Goal: Task Accomplishment & Management: Use online tool/utility

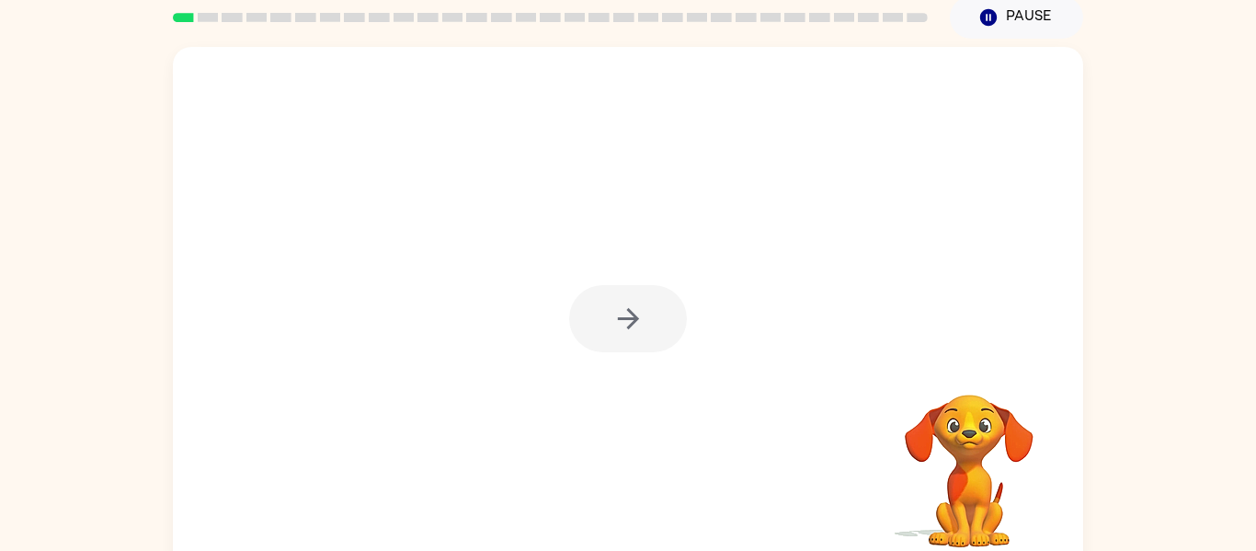
scroll to position [96, 0]
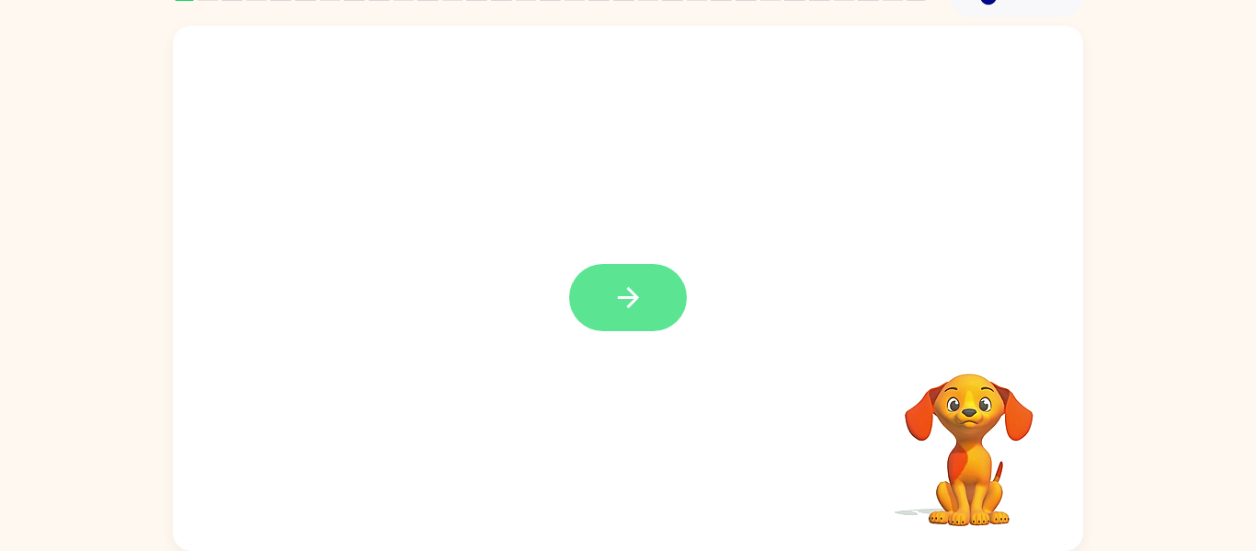
click at [635, 304] on icon "button" at bounding box center [628, 297] width 32 height 32
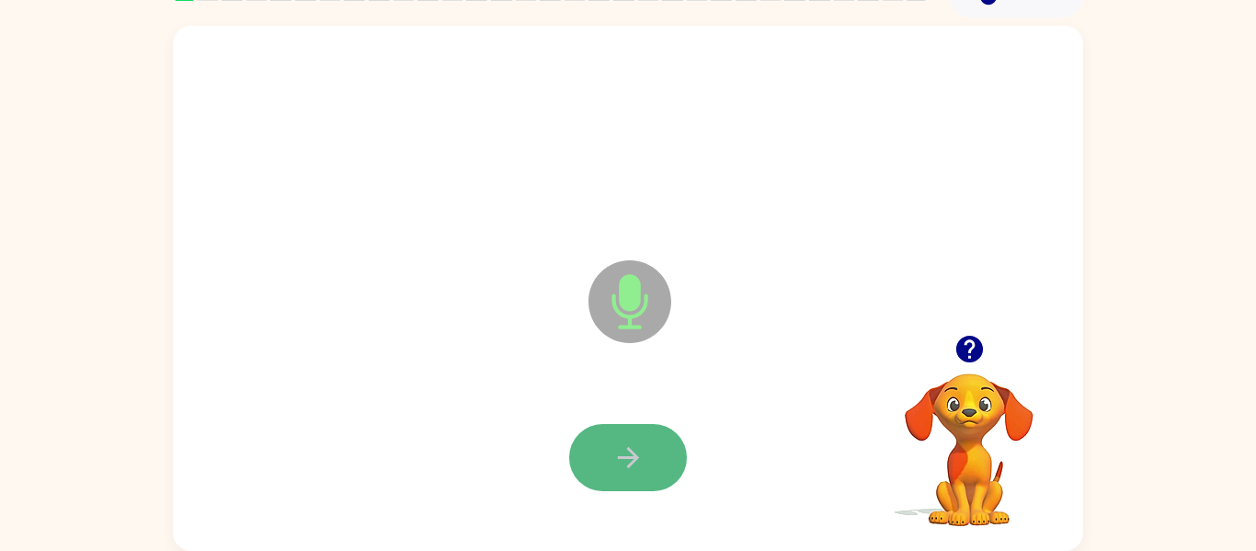
click at [643, 452] on icon "button" at bounding box center [628, 457] width 32 height 32
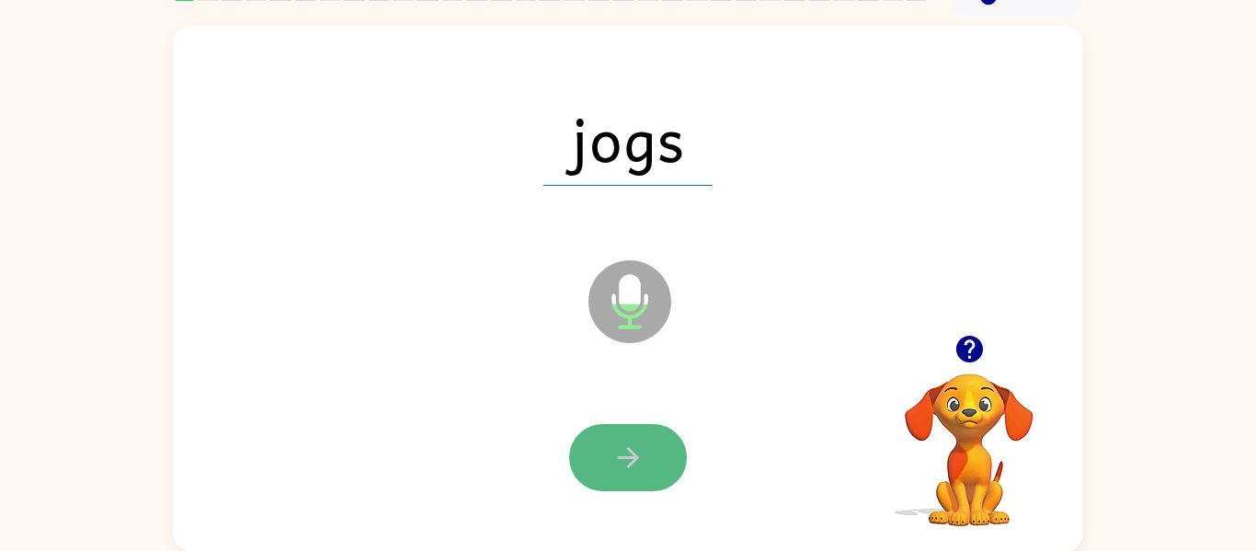
click at [638, 455] on icon "button" at bounding box center [628, 457] width 32 height 32
click at [636, 457] on icon "button" at bounding box center [627, 457] width 21 height 21
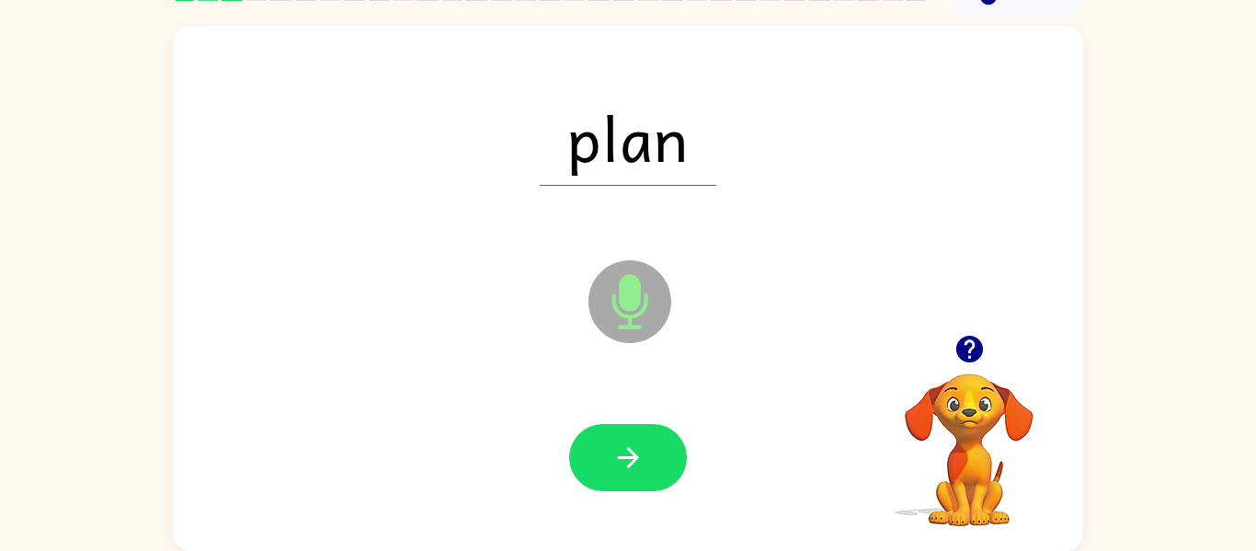
click at [636, 457] on icon "button" at bounding box center [627, 457] width 21 height 21
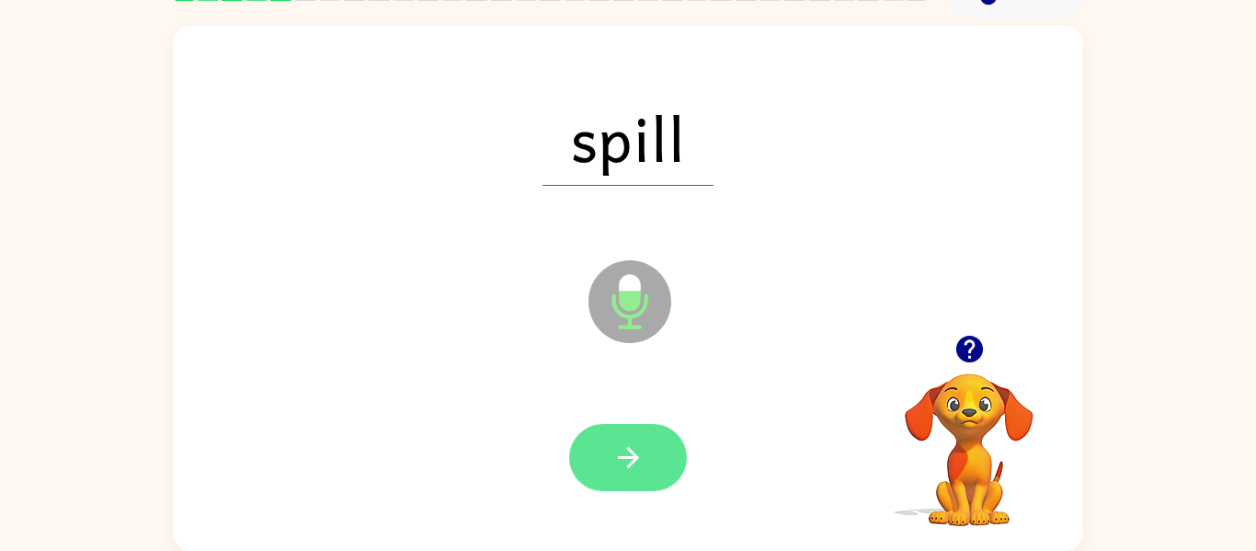
click at [634, 448] on icon "button" at bounding box center [628, 457] width 32 height 32
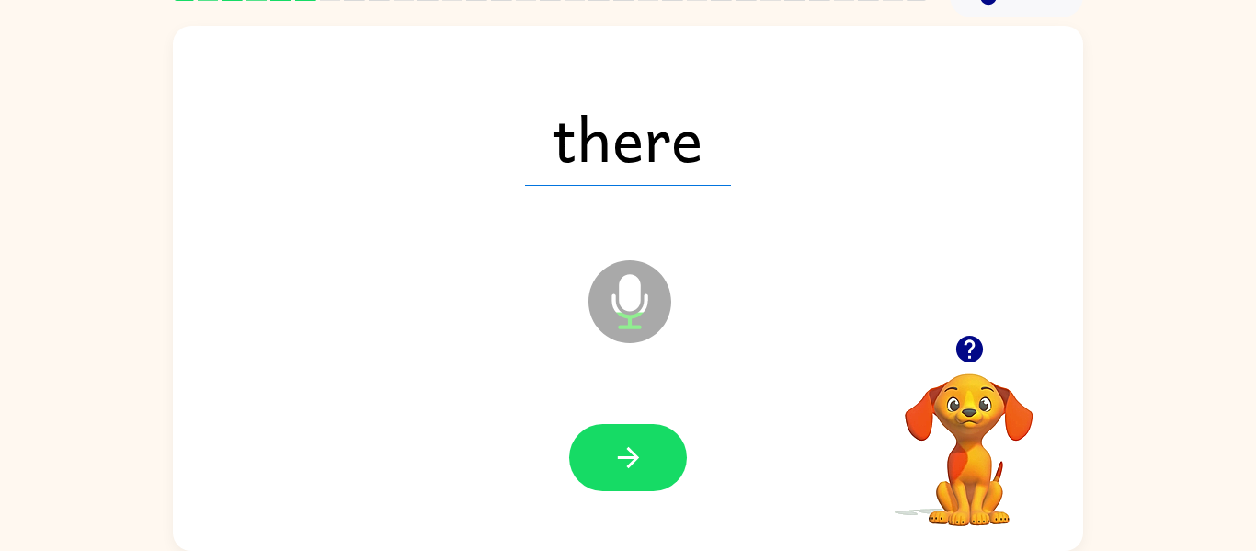
click at [634, 448] on icon "button" at bounding box center [628, 457] width 32 height 32
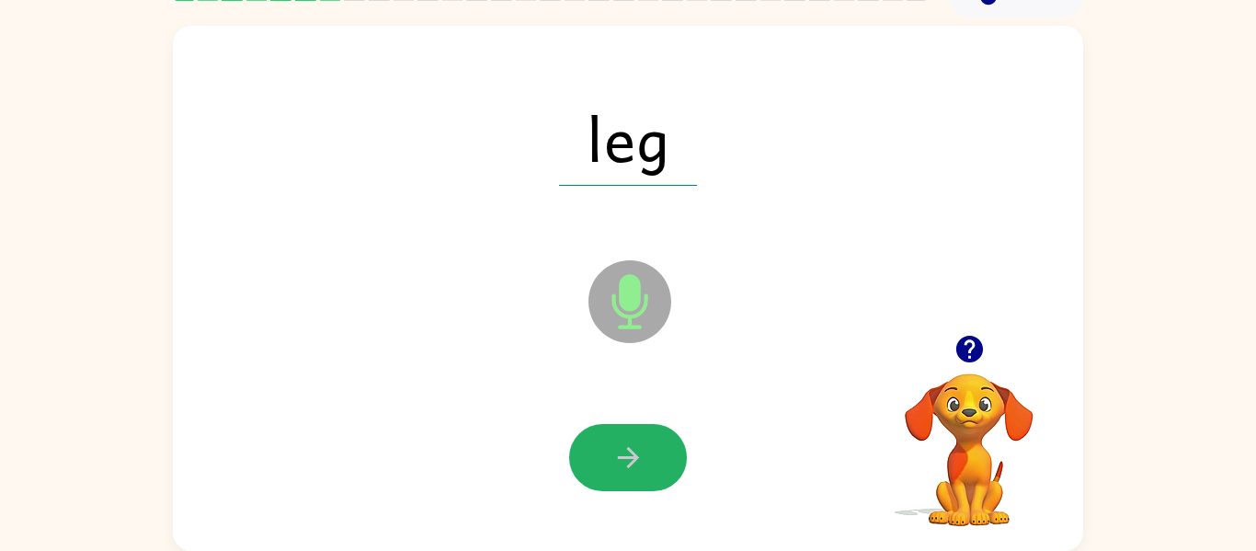
click at [634, 448] on icon "button" at bounding box center [628, 457] width 32 height 32
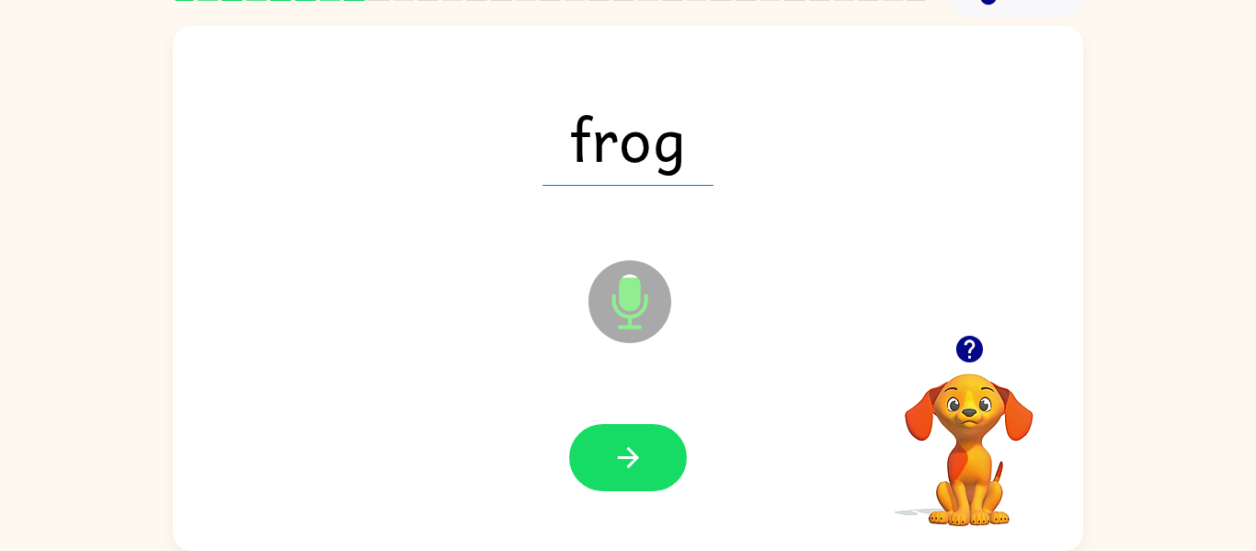
click at [634, 448] on icon "button" at bounding box center [628, 457] width 32 height 32
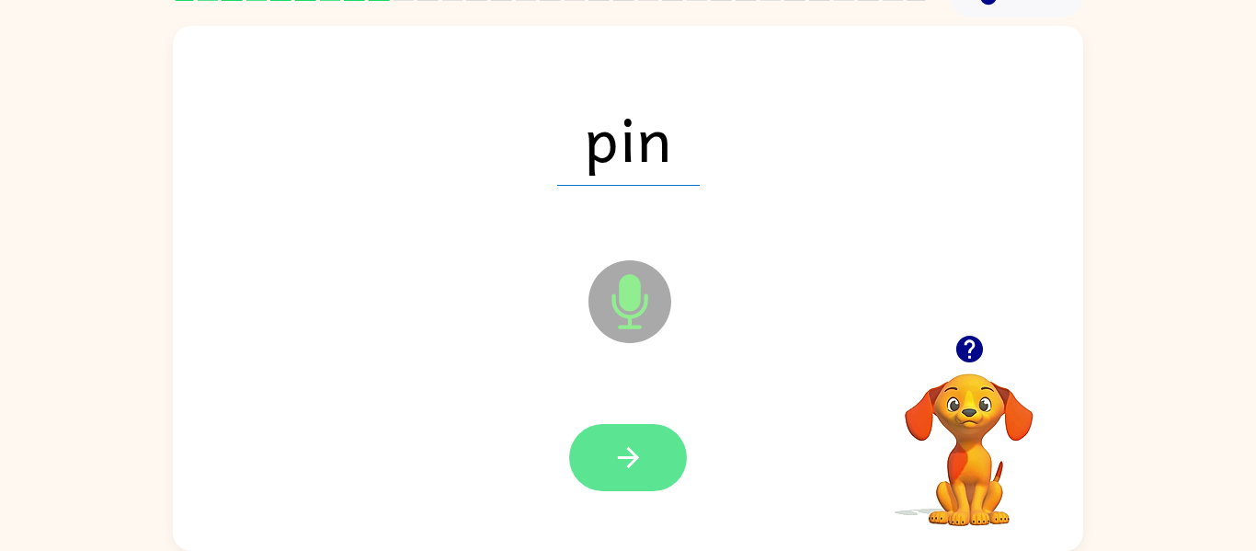
click at [647, 457] on button "button" at bounding box center [628, 457] width 118 height 67
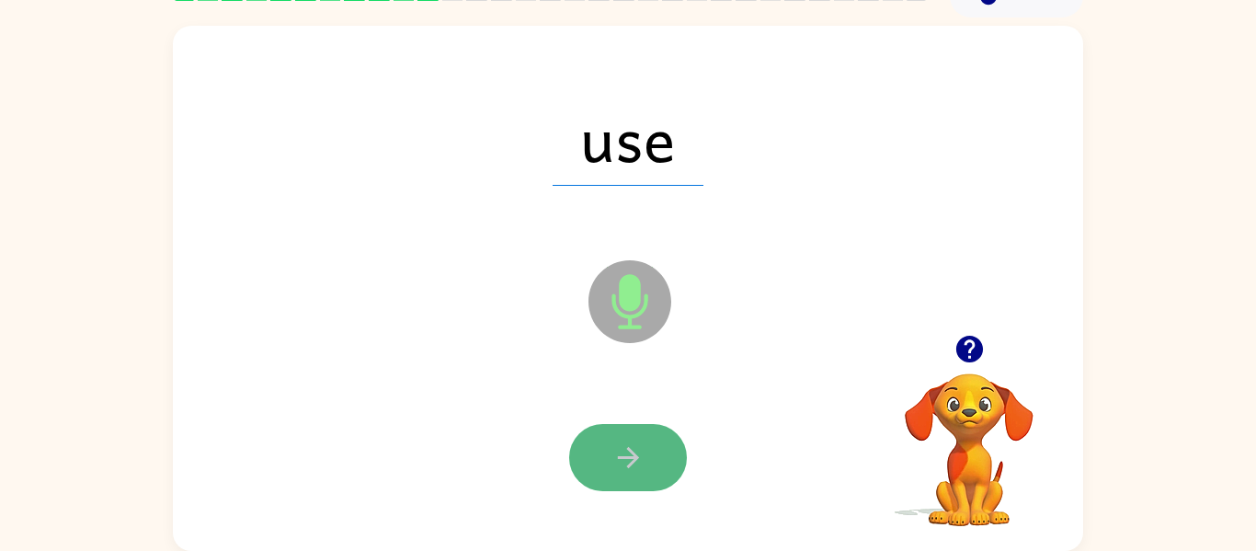
click at [643, 456] on icon "button" at bounding box center [628, 457] width 32 height 32
click at [640, 454] on icon "button" at bounding box center [628, 457] width 32 height 32
click at [646, 461] on button "button" at bounding box center [628, 457] width 118 height 67
click at [646, 459] on button "button" at bounding box center [628, 457] width 118 height 67
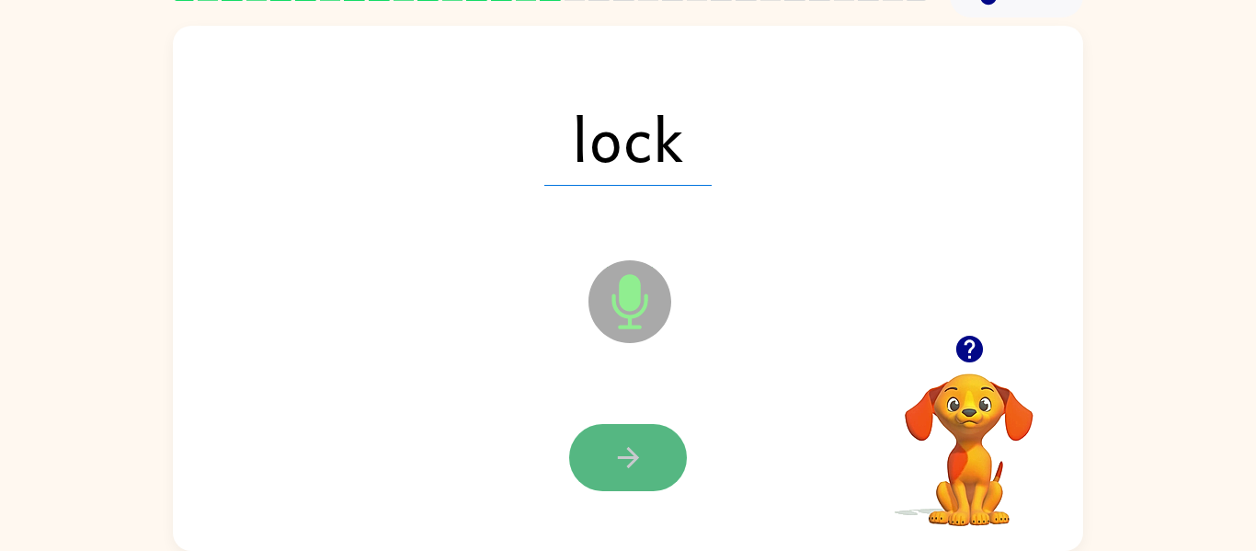
click at [644, 459] on button "button" at bounding box center [628, 457] width 118 height 67
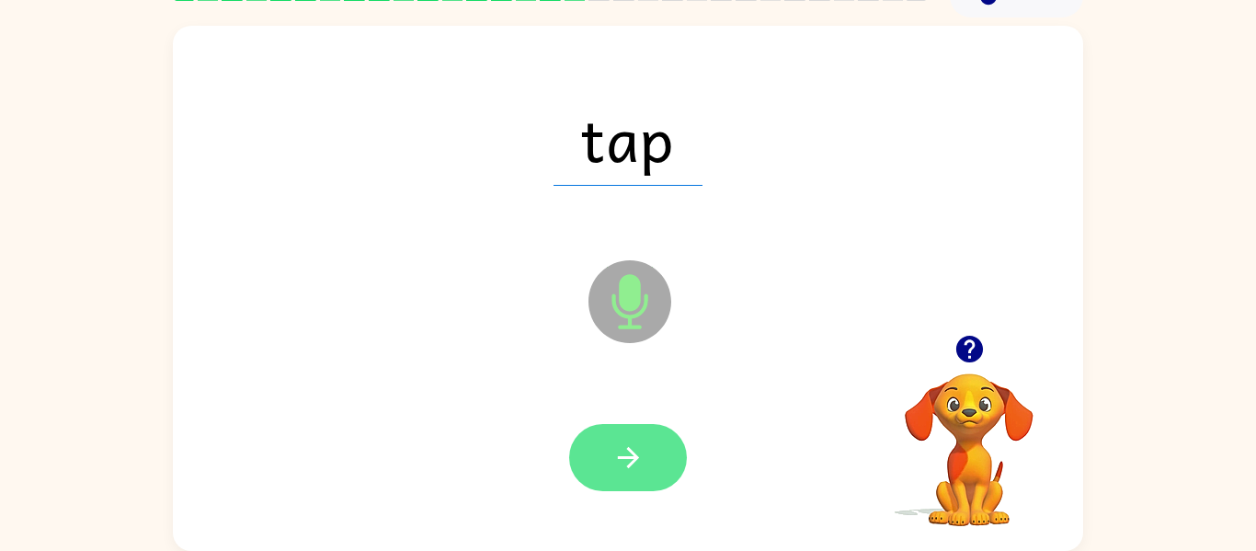
click at [644, 455] on button "button" at bounding box center [628, 457] width 118 height 67
click at [642, 455] on icon "button" at bounding box center [628, 457] width 32 height 32
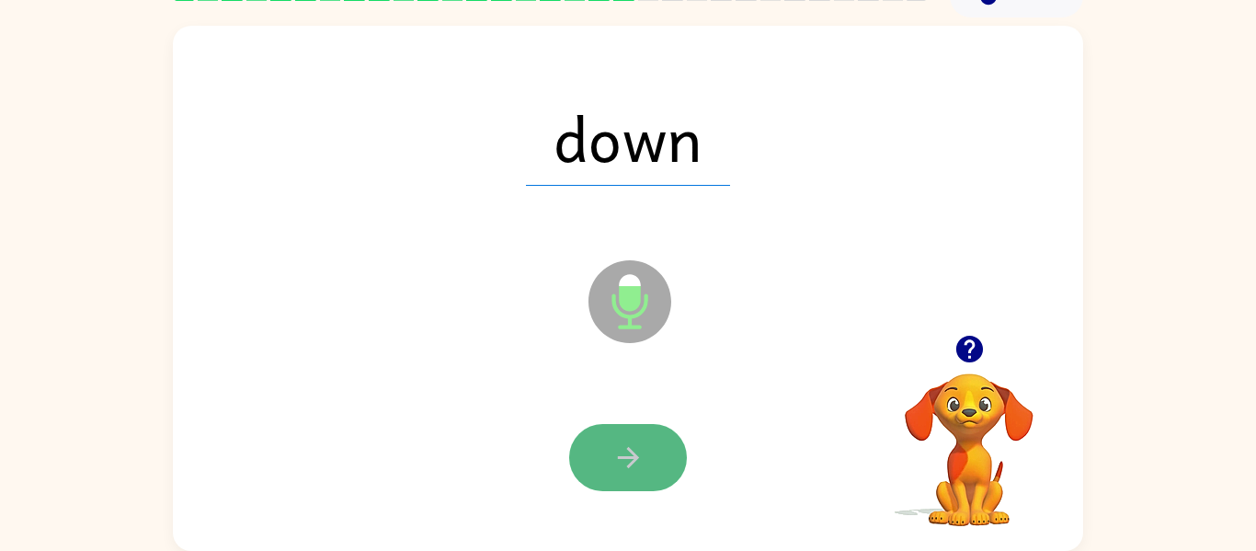
click at [641, 456] on icon "button" at bounding box center [628, 457] width 32 height 32
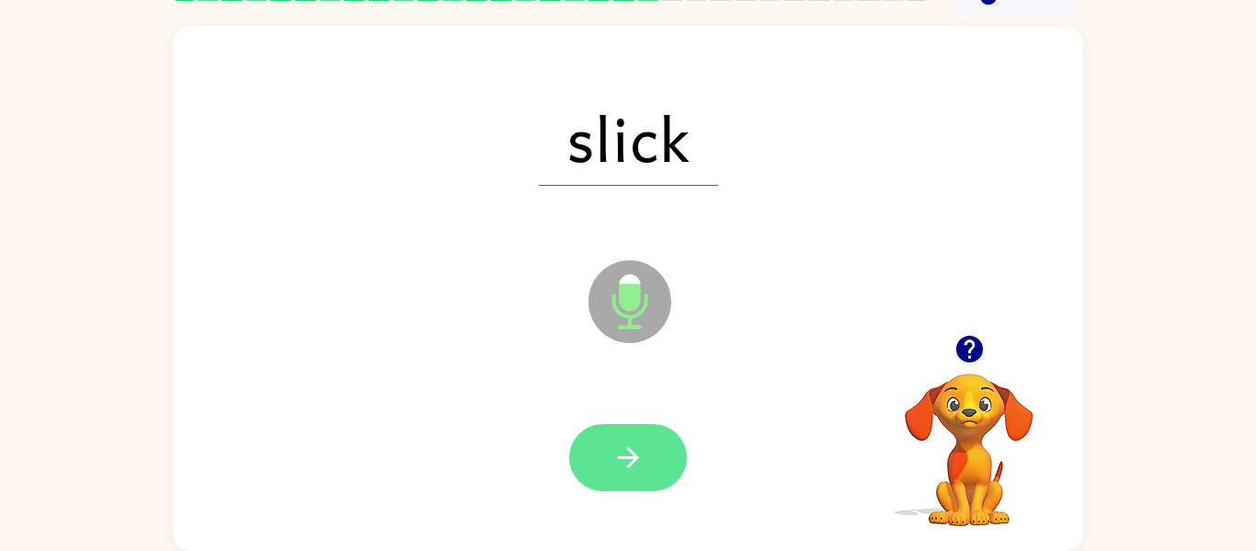
click at [639, 456] on icon "button" at bounding box center [628, 457] width 32 height 32
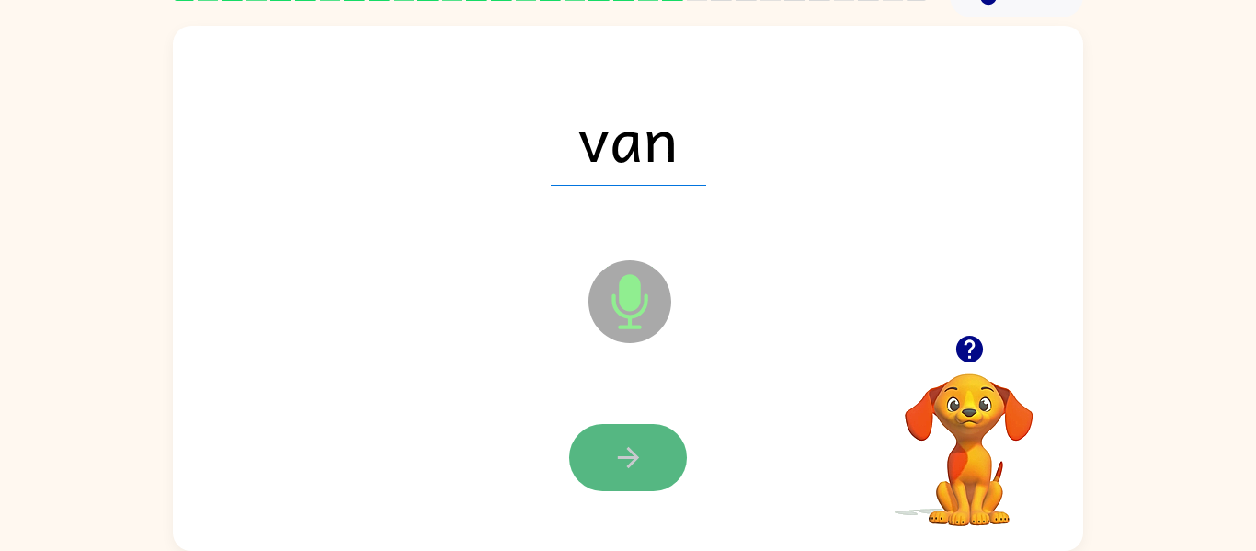
click at [646, 470] on button "button" at bounding box center [628, 457] width 118 height 67
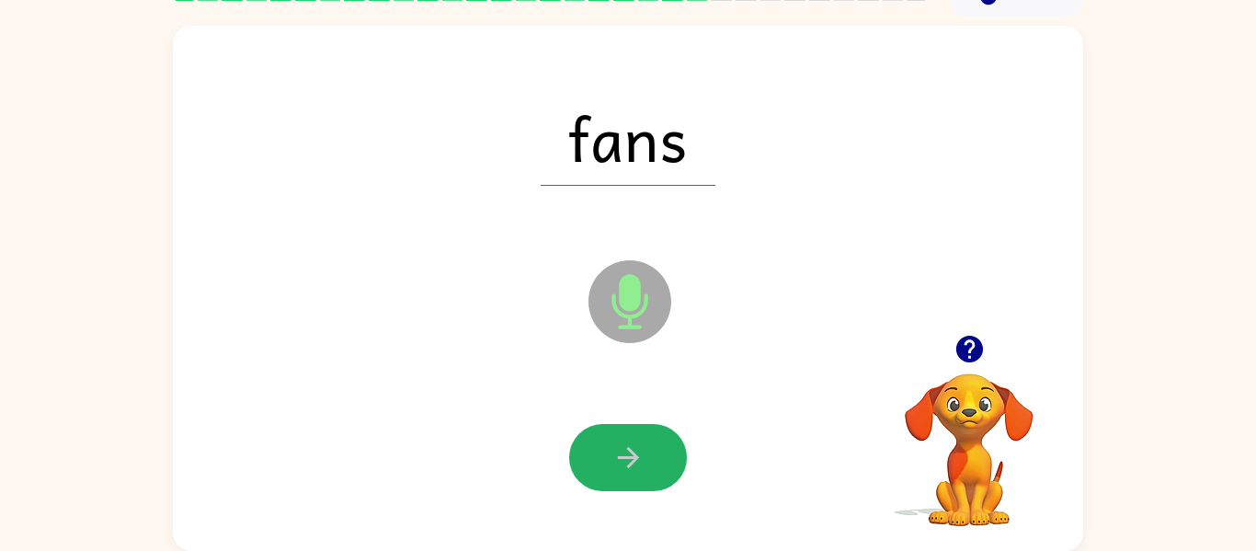
click at [646, 470] on button "button" at bounding box center [628, 457] width 118 height 67
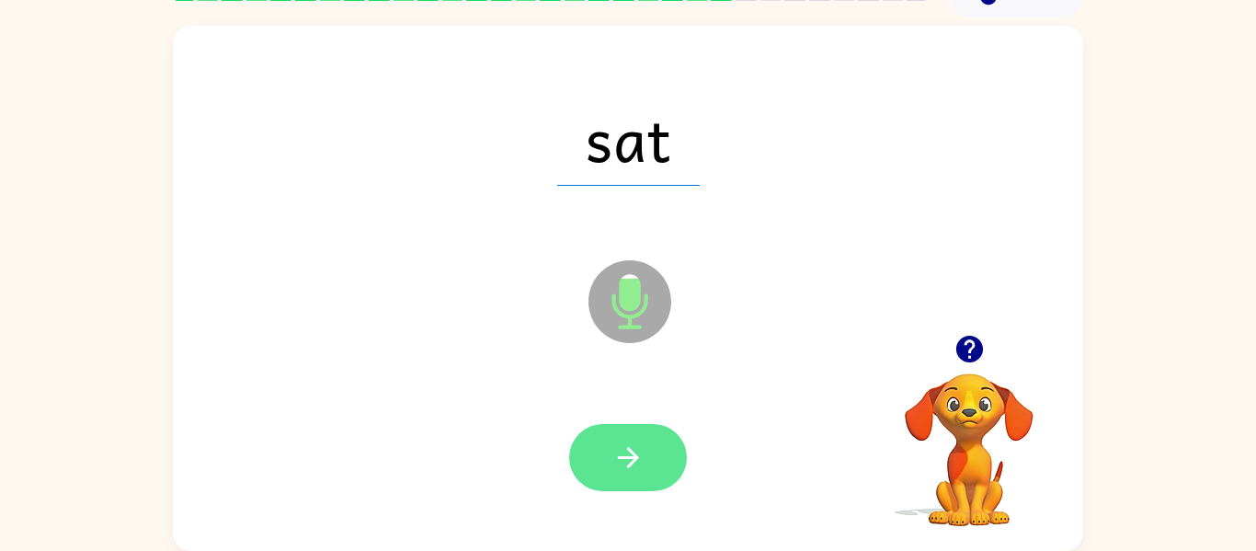
click at [642, 469] on icon "button" at bounding box center [628, 457] width 32 height 32
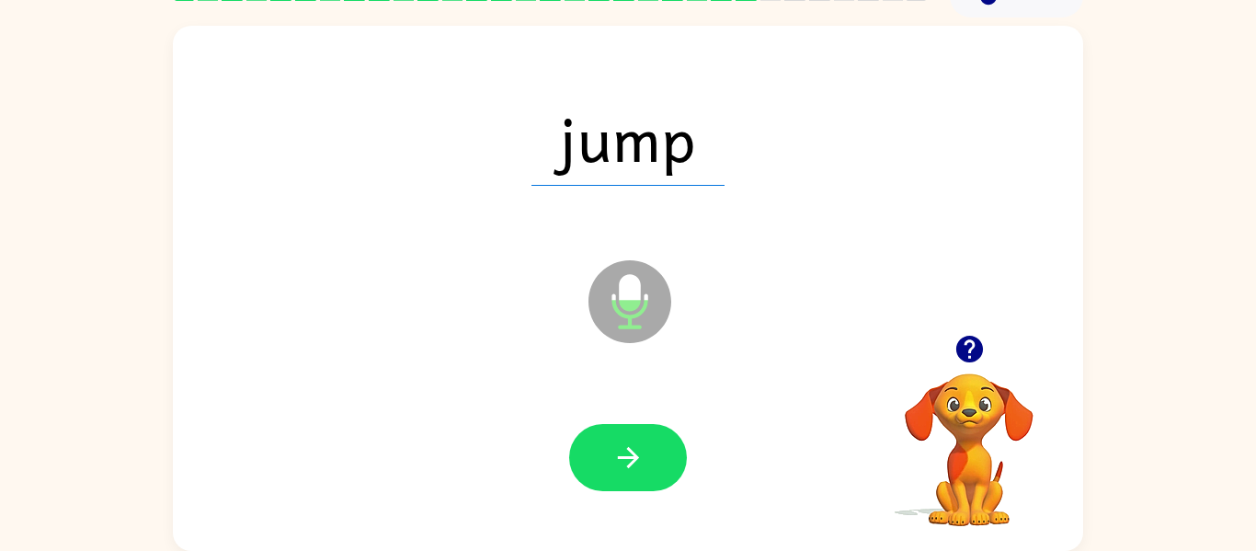
click at [642, 469] on icon "button" at bounding box center [628, 457] width 32 height 32
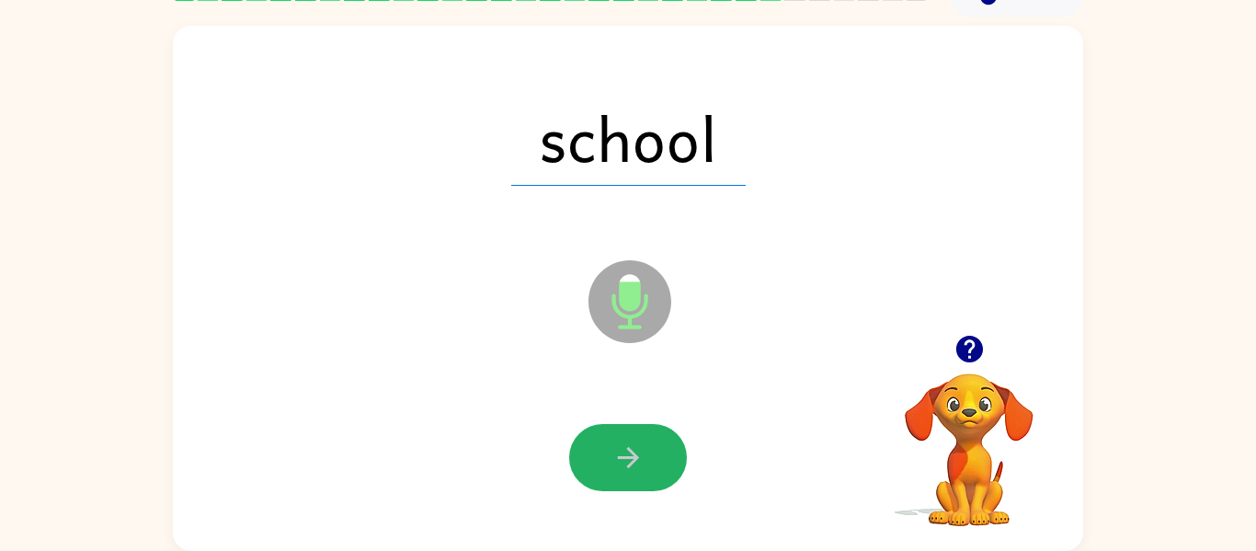
click at [642, 469] on icon "button" at bounding box center [628, 457] width 32 height 32
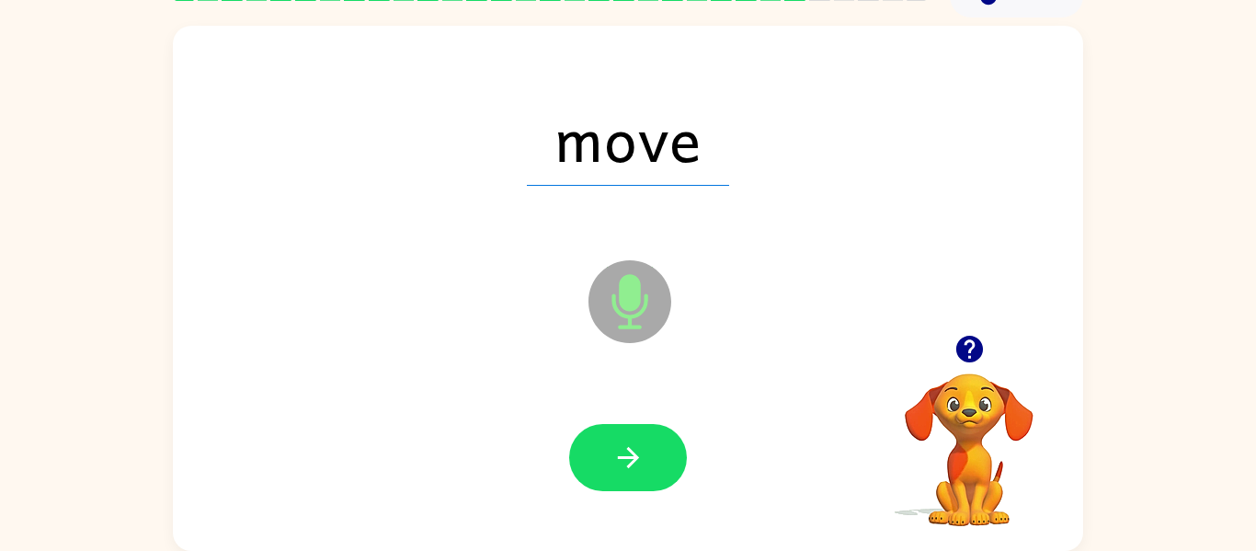
click at [642, 469] on icon "button" at bounding box center [628, 457] width 32 height 32
click at [923, 167] on div "men" at bounding box center [628, 138] width 874 height 151
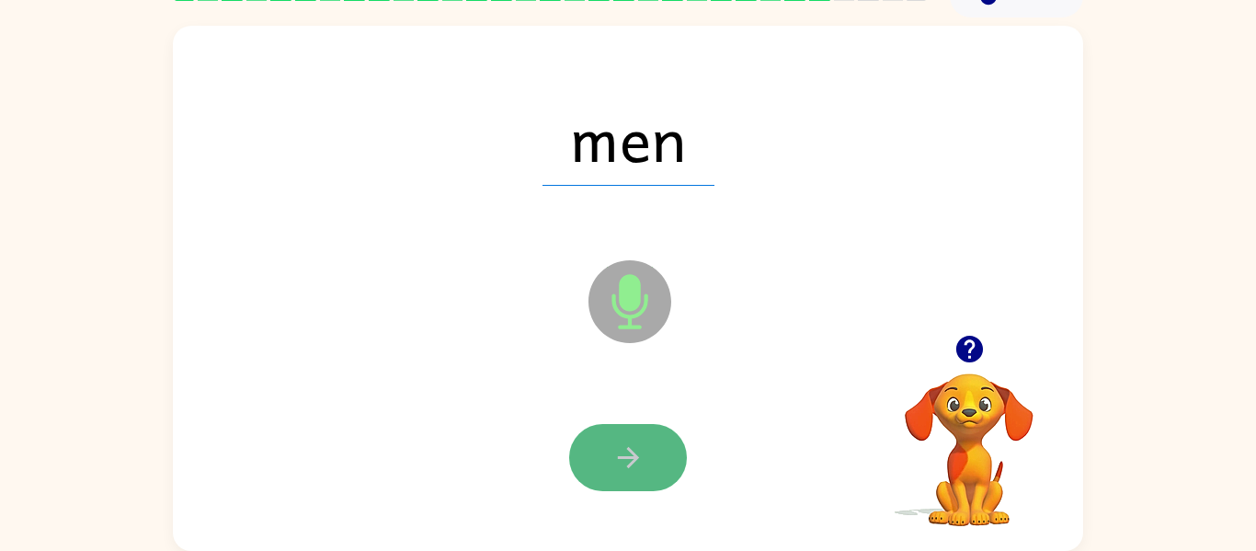
click at [588, 462] on button "button" at bounding box center [628, 457] width 118 height 67
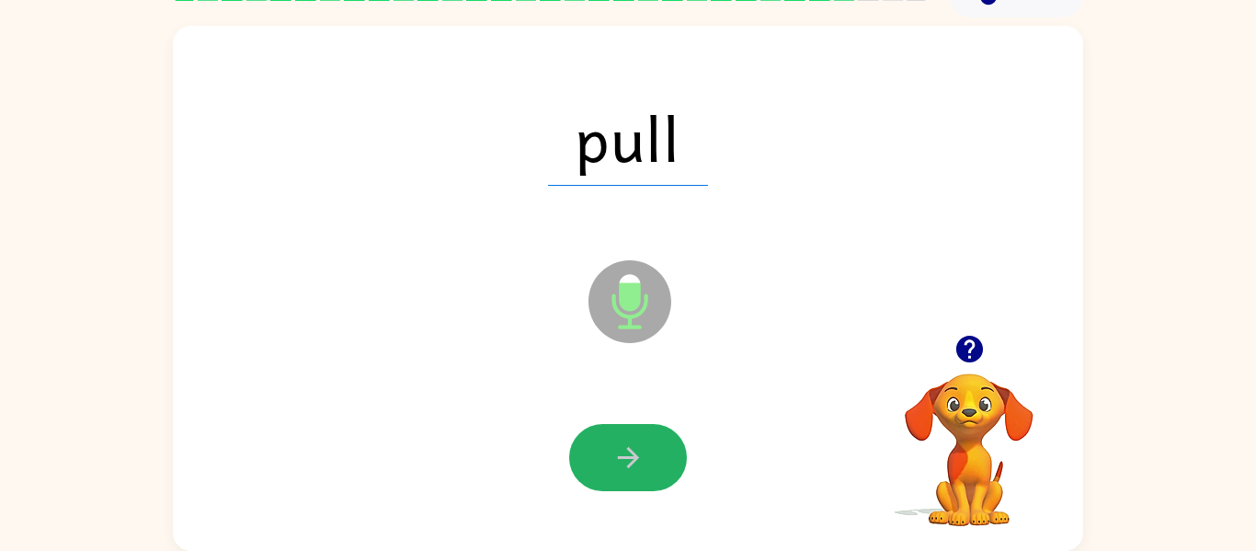
click at [588, 462] on button "button" at bounding box center [628, 457] width 118 height 67
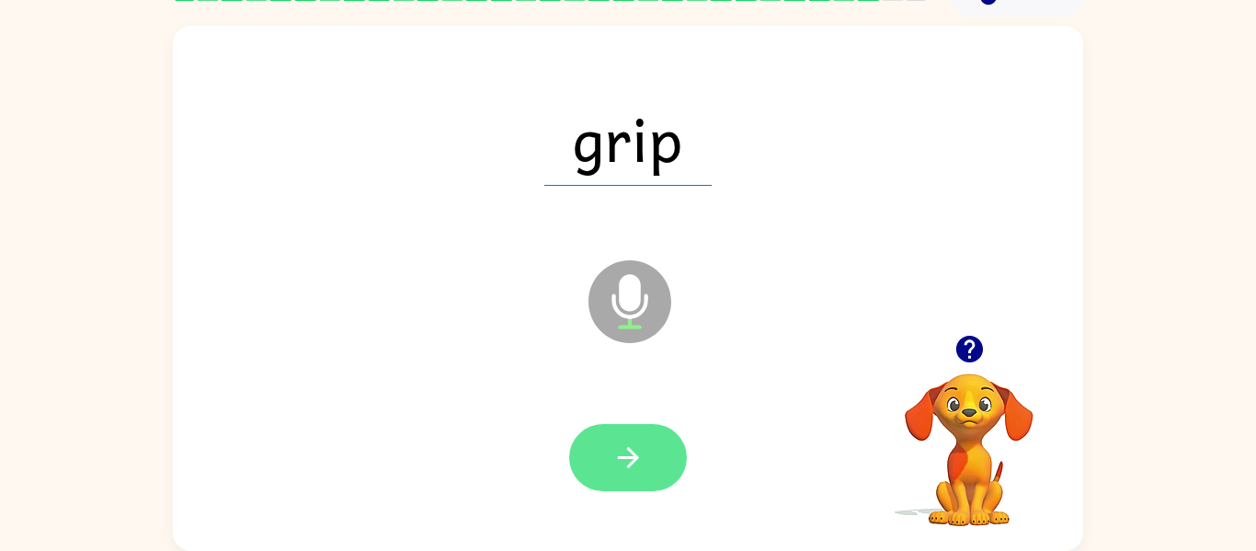
click at [628, 459] on icon "button" at bounding box center [628, 457] width 32 height 32
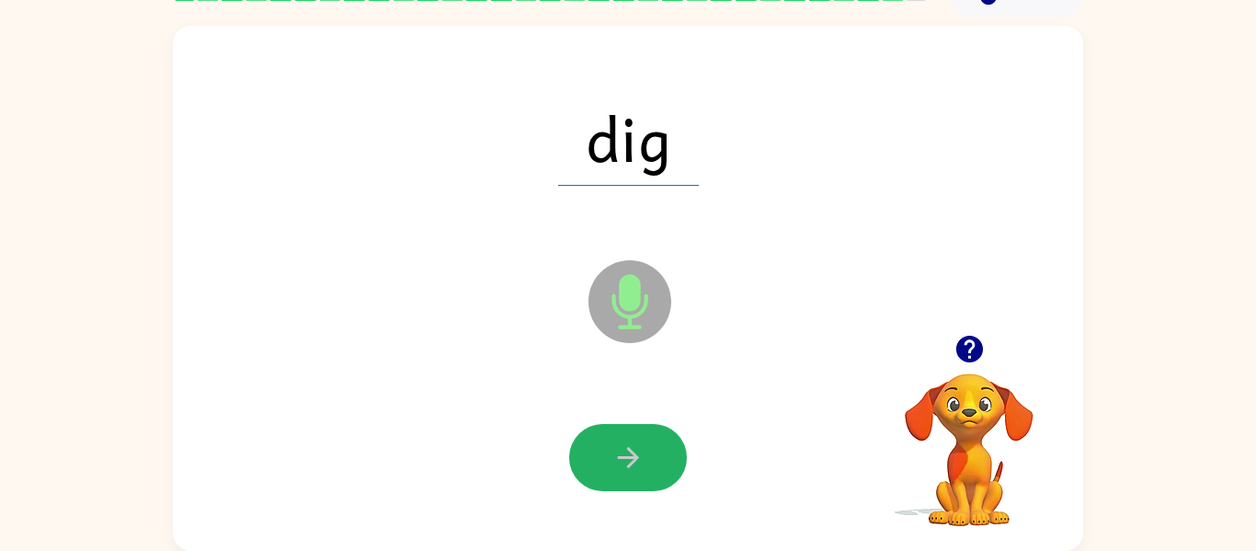
click at [628, 459] on icon "button" at bounding box center [628, 457] width 32 height 32
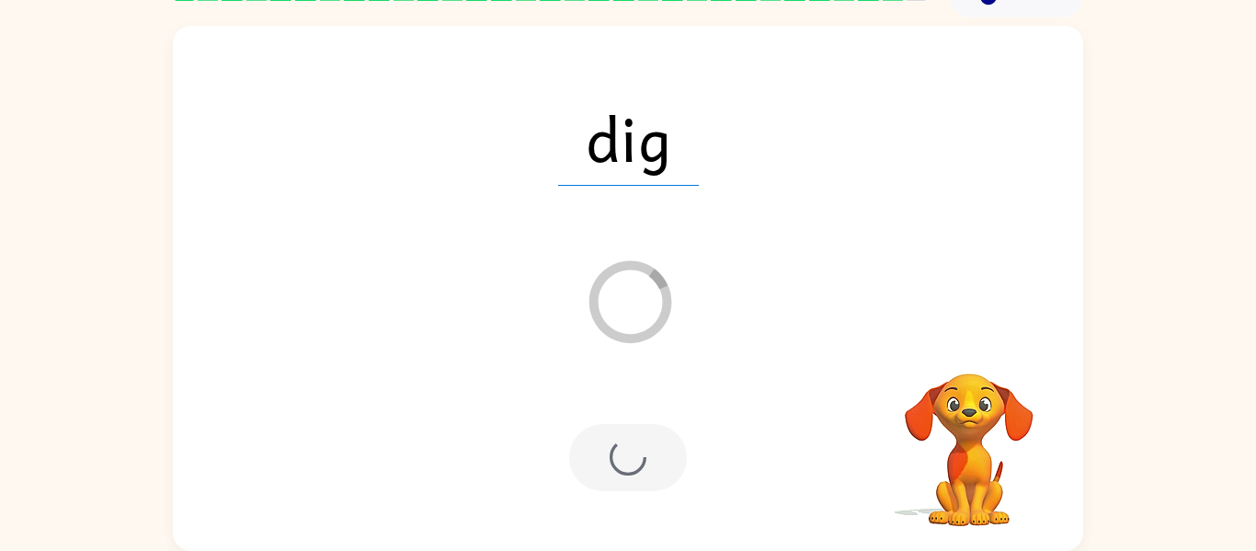
scroll to position [63, 0]
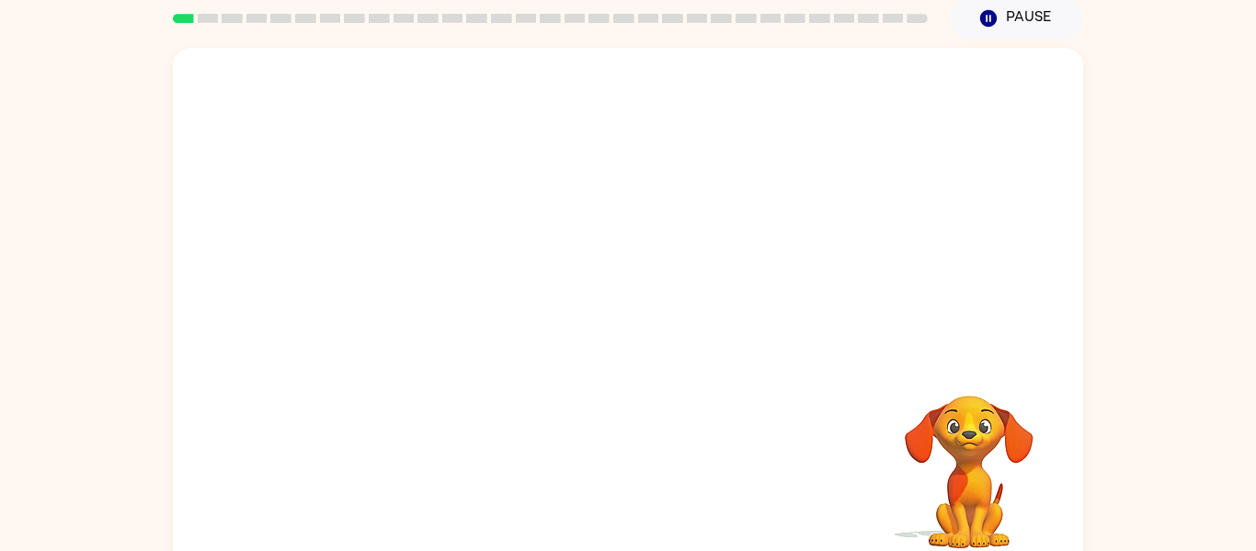
scroll to position [96, 0]
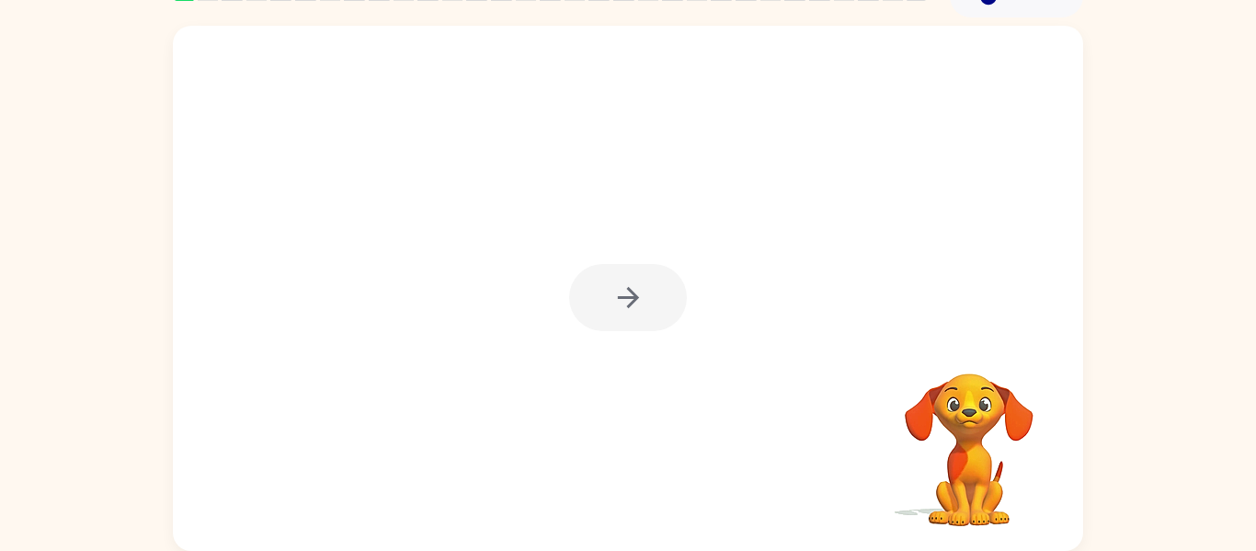
click at [622, 290] on div at bounding box center [628, 297] width 118 height 67
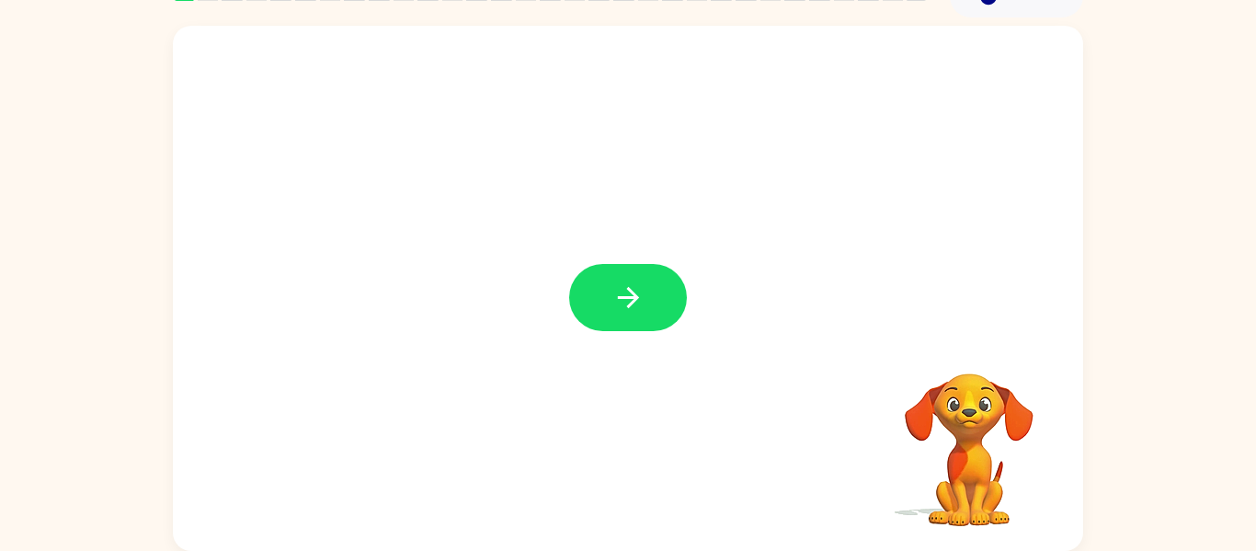
click at [622, 290] on icon "button" at bounding box center [628, 297] width 32 height 32
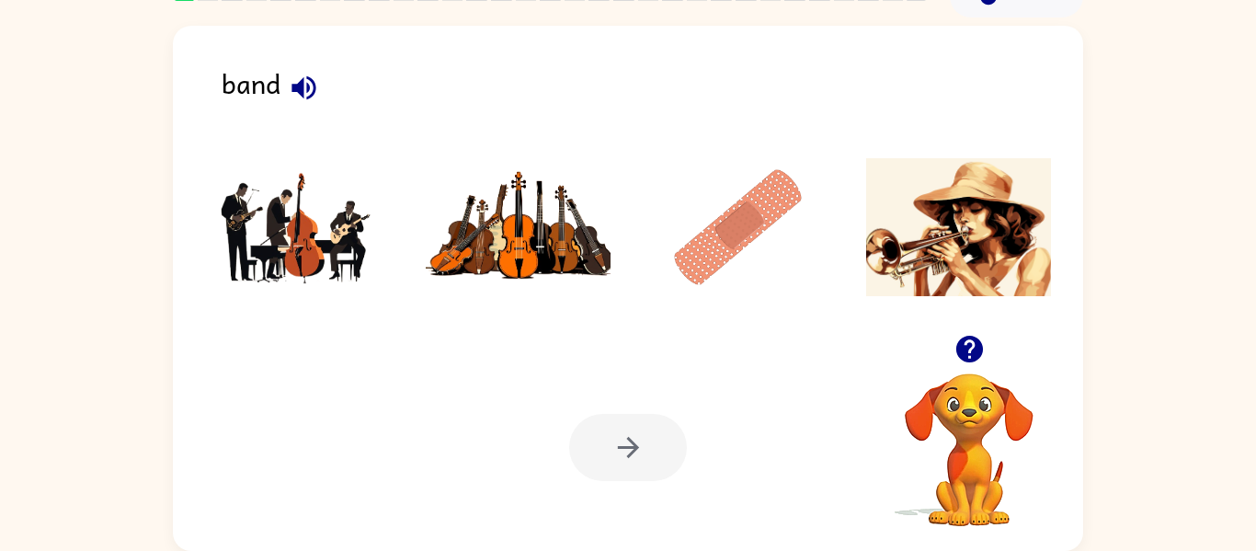
click at [285, 97] on button "button" at bounding box center [303, 87] width 47 height 47
click at [280, 87] on button "button" at bounding box center [303, 87] width 47 height 47
click at [277, 196] on img at bounding box center [298, 227] width 186 height 138
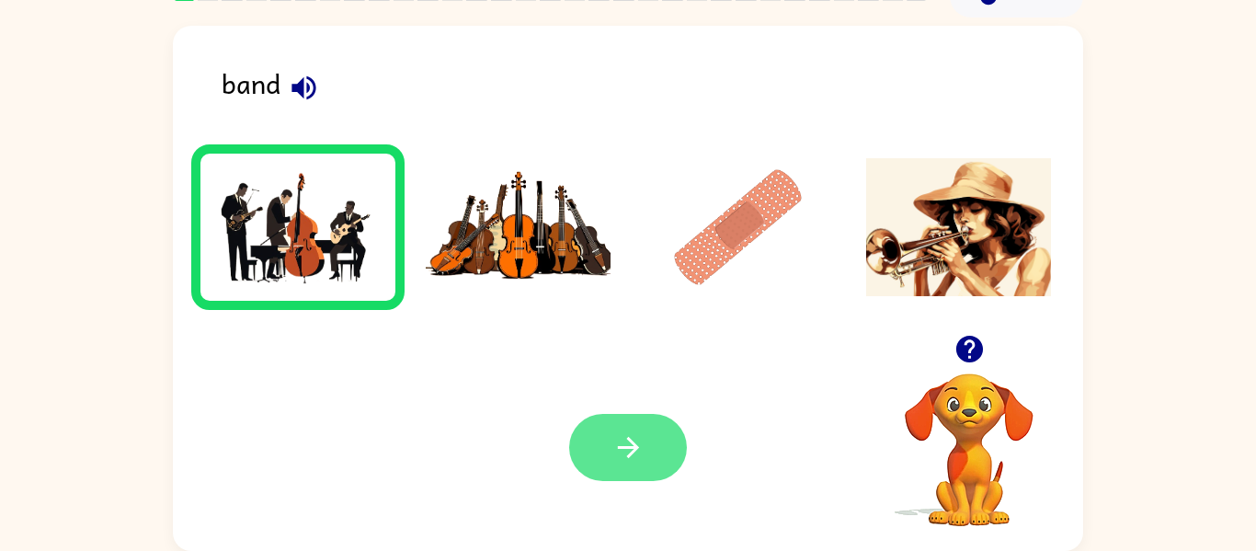
click at [601, 446] on button "button" at bounding box center [628, 447] width 118 height 67
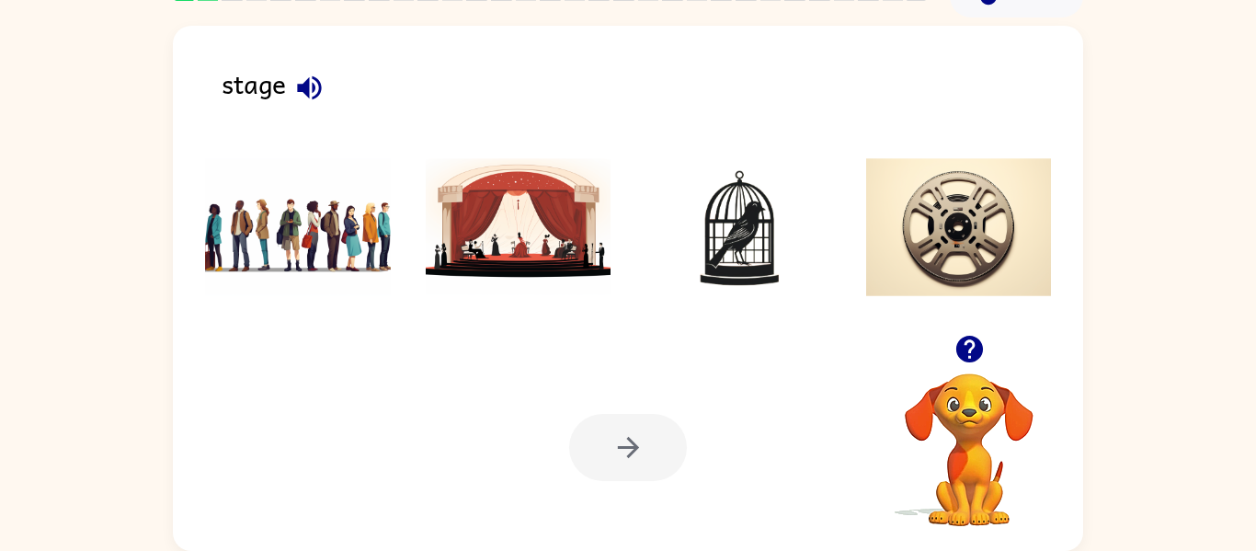
click at [315, 87] on icon "button" at bounding box center [309, 87] width 24 height 24
click at [451, 203] on img at bounding box center [519, 227] width 186 height 138
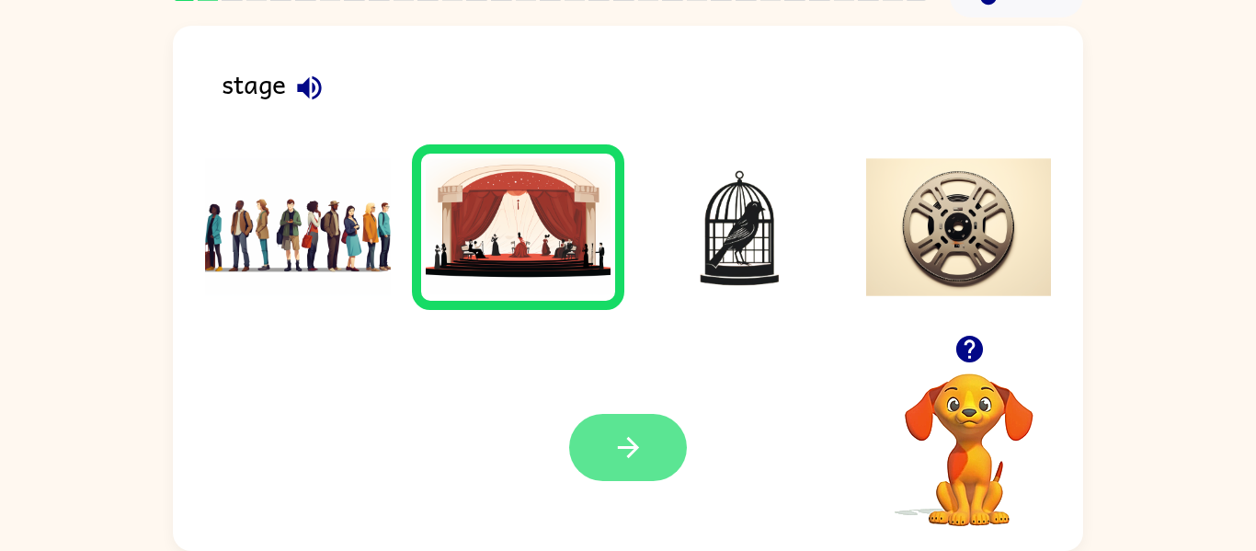
click at [666, 444] on button "button" at bounding box center [628, 447] width 118 height 67
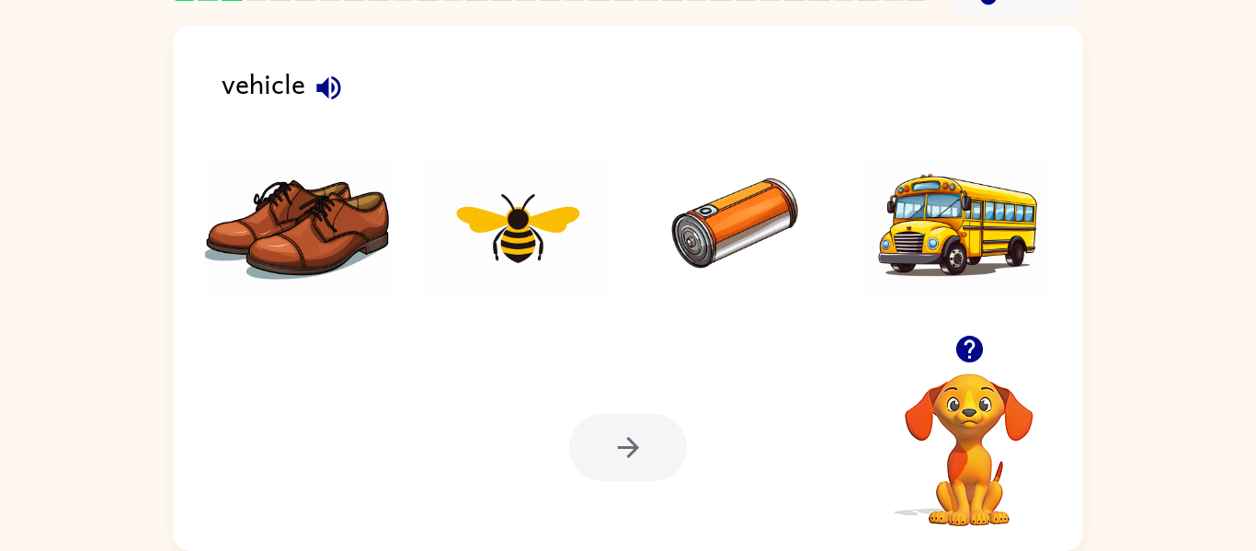
click at [298, 79] on div "vehicle" at bounding box center [653, 92] width 862 height 58
click at [281, 89] on div "vehicle" at bounding box center [653, 92] width 862 height 58
click at [327, 85] on icon "button" at bounding box center [328, 87] width 24 height 24
click at [935, 211] on img at bounding box center [959, 227] width 186 height 138
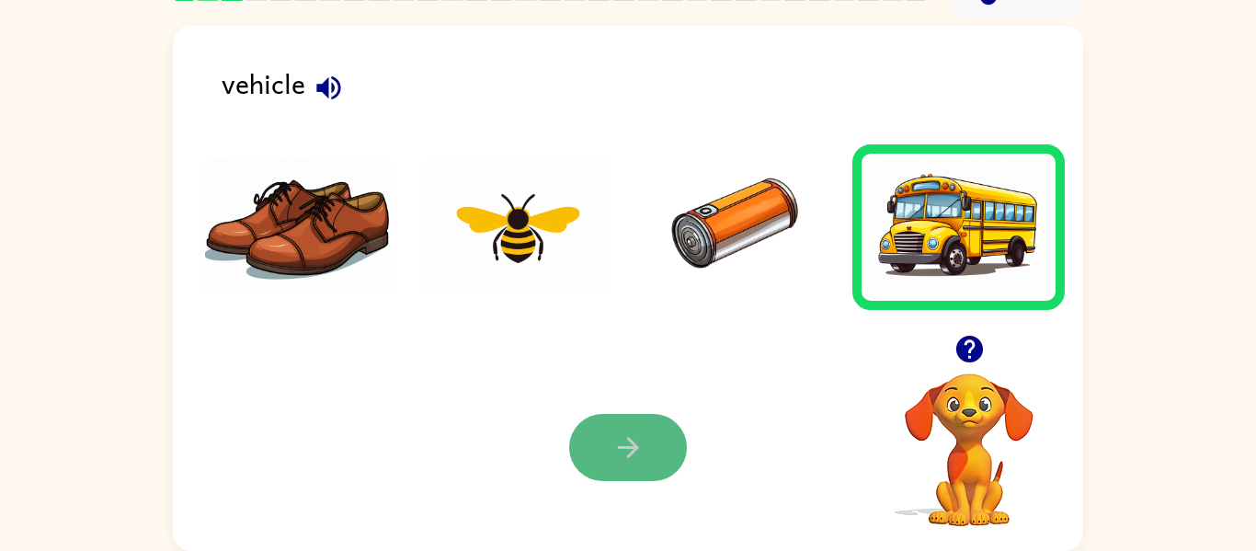
click at [631, 455] on icon "button" at bounding box center [627, 447] width 21 height 21
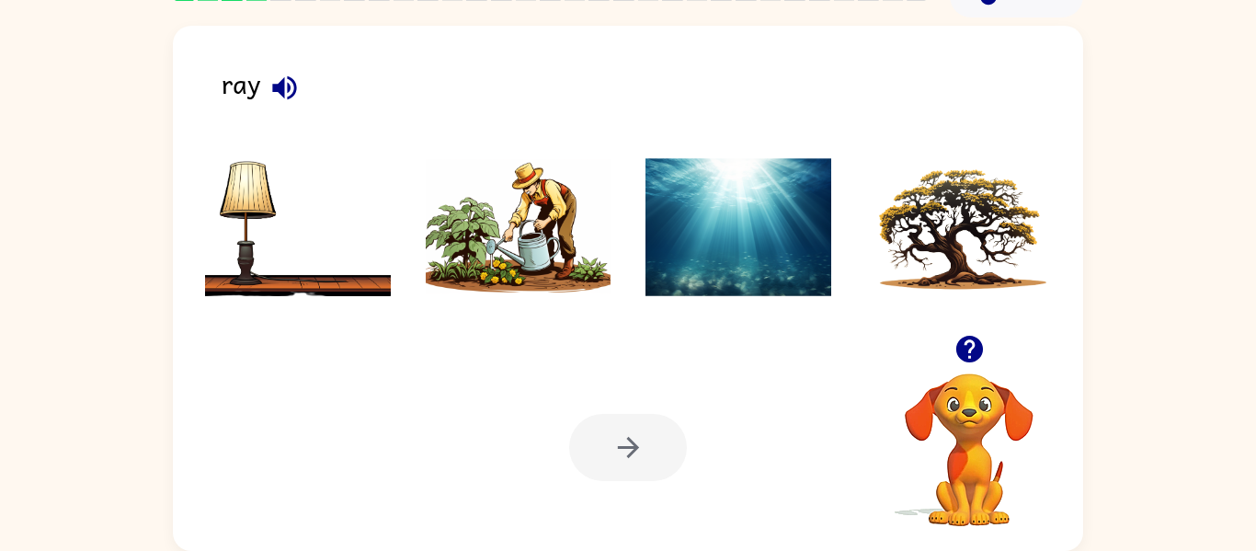
click at [228, 83] on div "ray" at bounding box center [653, 92] width 862 height 58
click at [276, 90] on icon "button" at bounding box center [284, 87] width 24 height 24
click at [441, 193] on img at bounding box center [519, 227] width 186 height 138
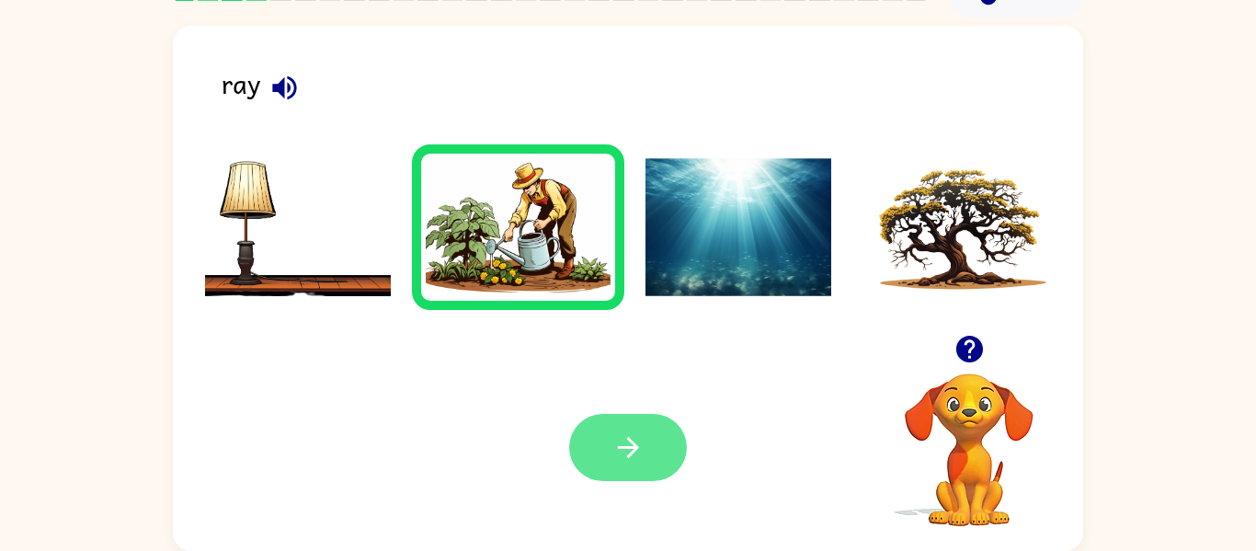
click at [621, 441] on icon "button" at bounding box center [628, 447] width 32 height 32
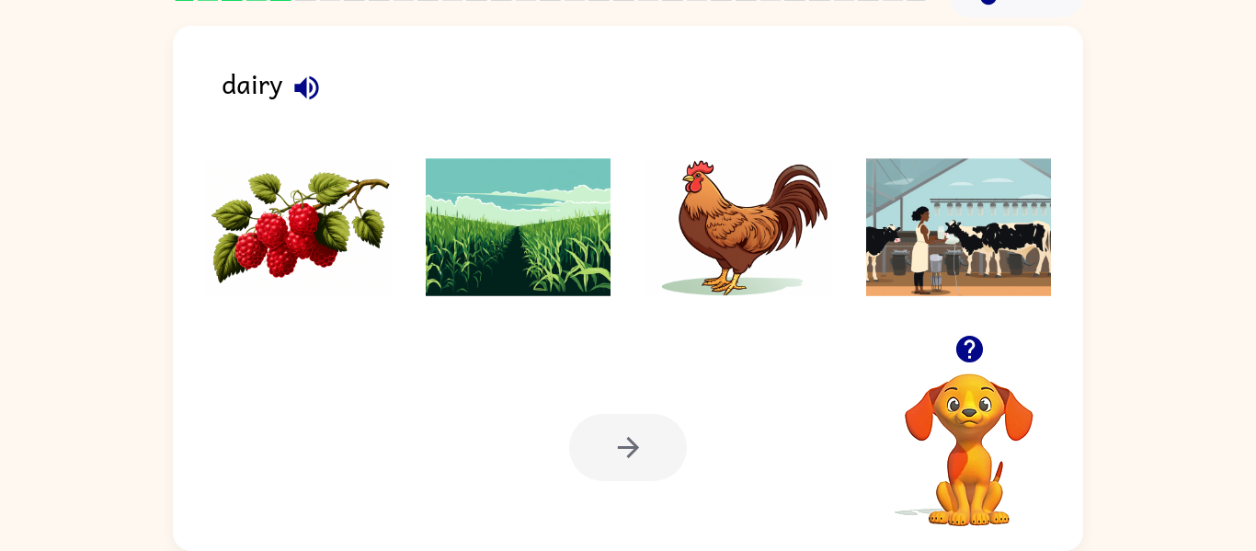
click at [303, 85] on icon "button" at bounding box center [306, 87] width 24 height 24
click at [902, 206] on img at bounding box center [959, 227] width 186 height 138
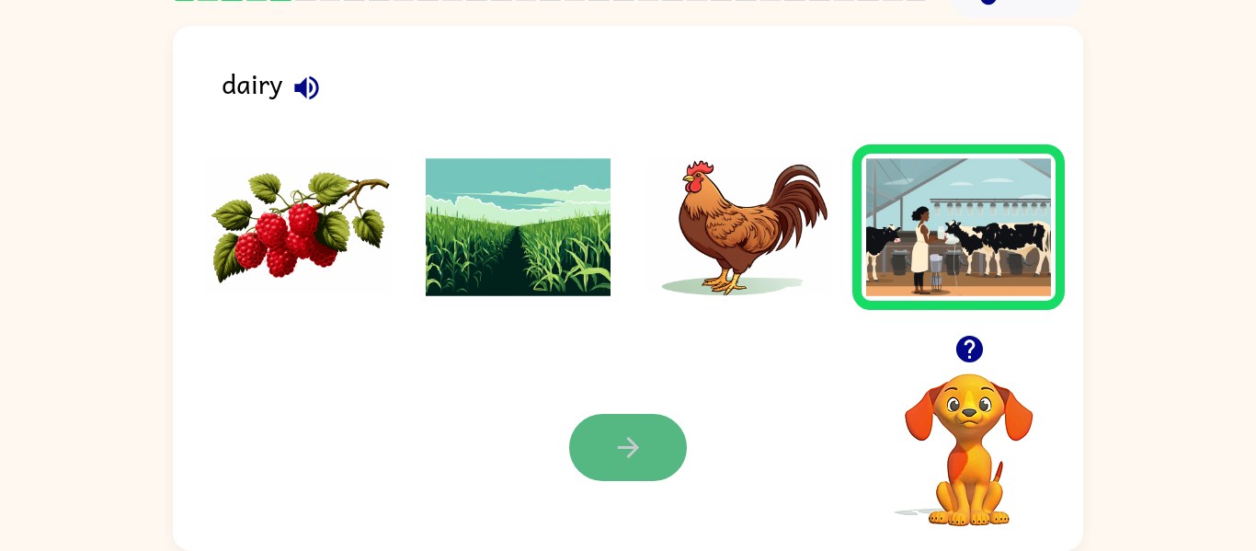
click at [615, 432] on icon "button" at bounding box center [628, 447] width 32 height 32
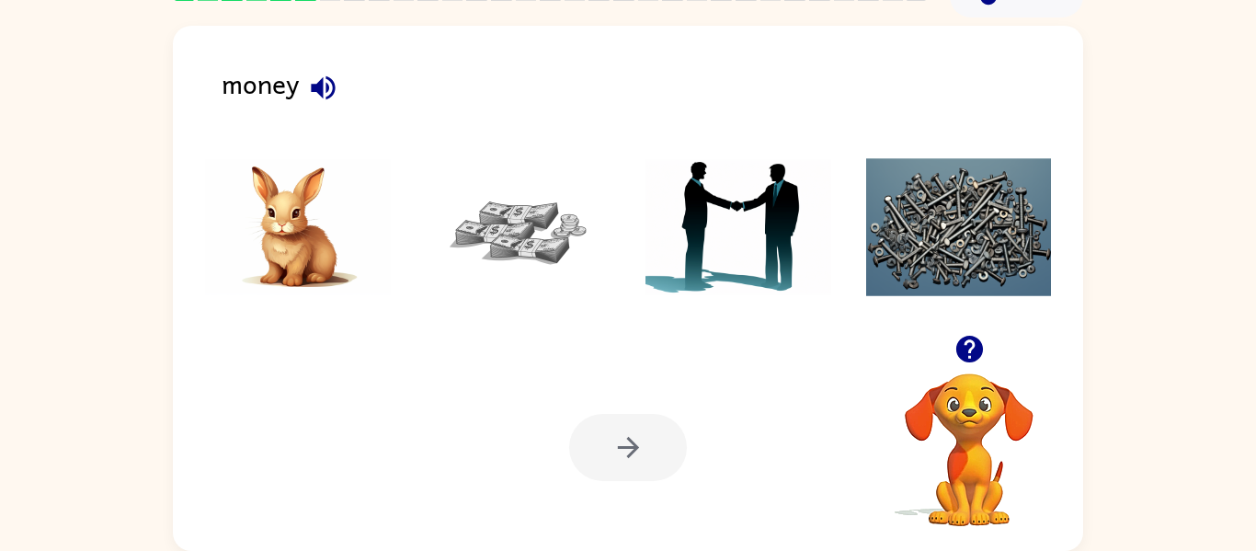
click at [508, 244] on img at bounding box center [519, 227] width 186 height 138
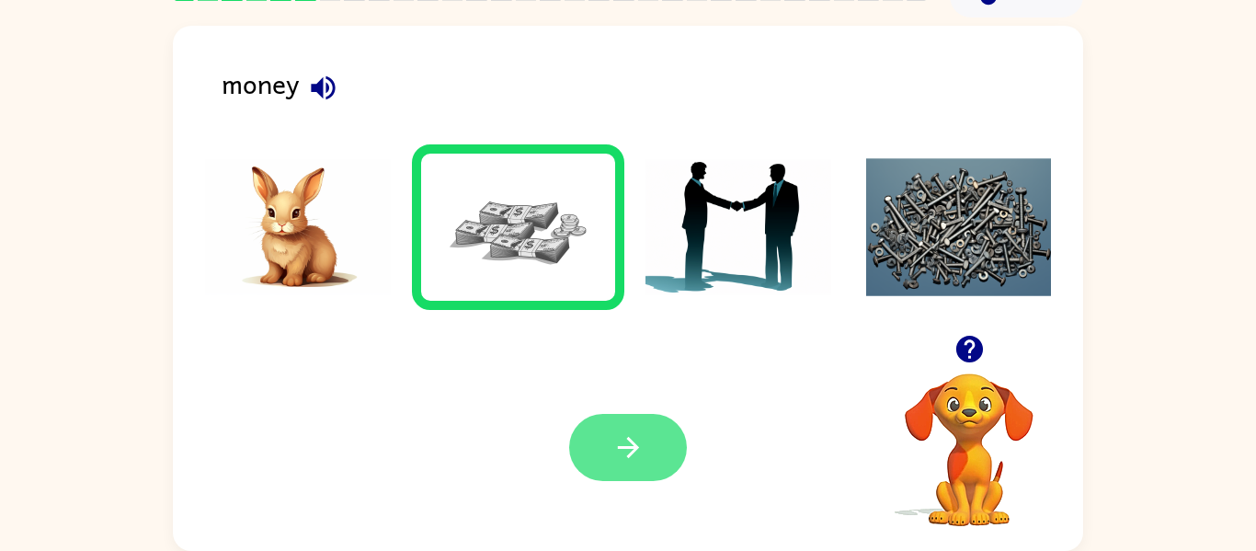
click at [640, 433] on icon "button" at bounding box center [628, 447] width 32 height 32
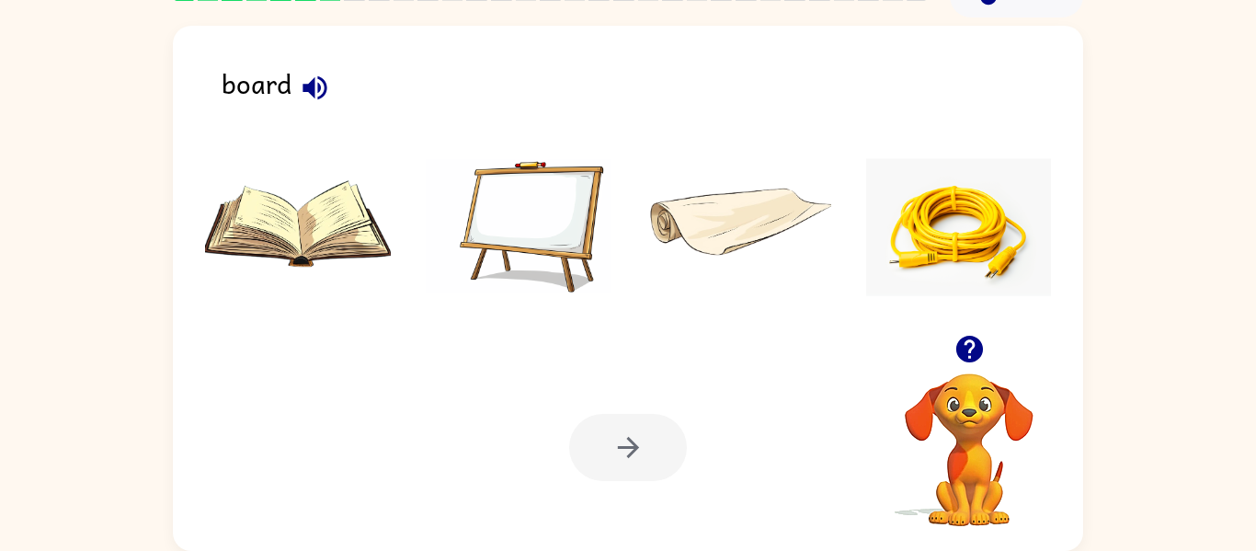
click at [325, 80] on icon "button" at bounding box center [315, 88] width 32 height 32
click at [524, 225] on img at bounding box center [519, 227] width 186 height 138
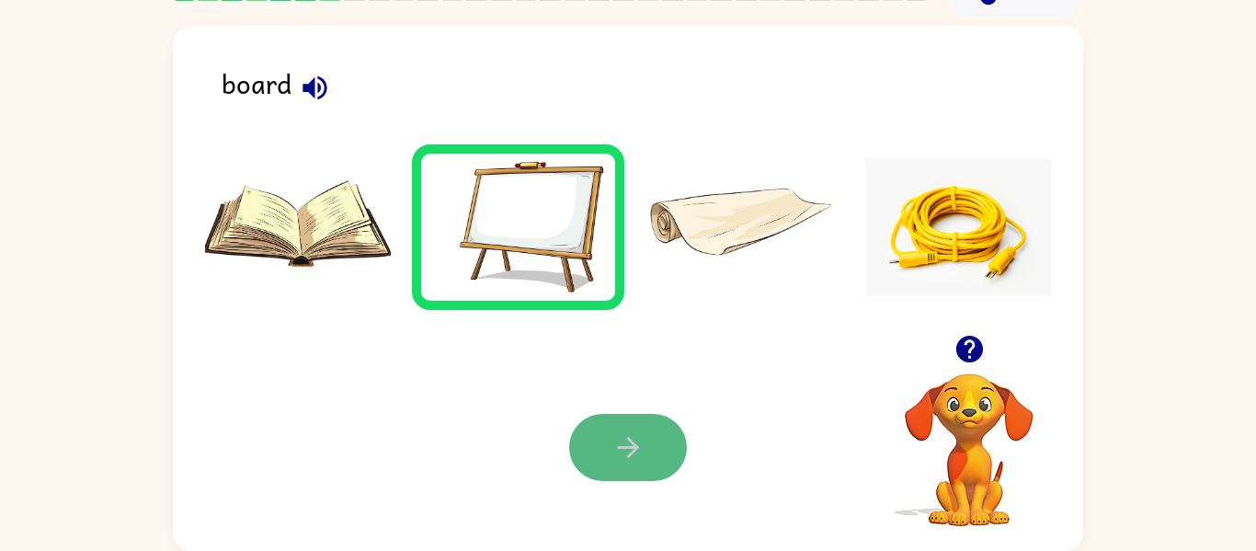
click at [671, 438] on button "button" at bounding box center [628, 447] width 118 height 67
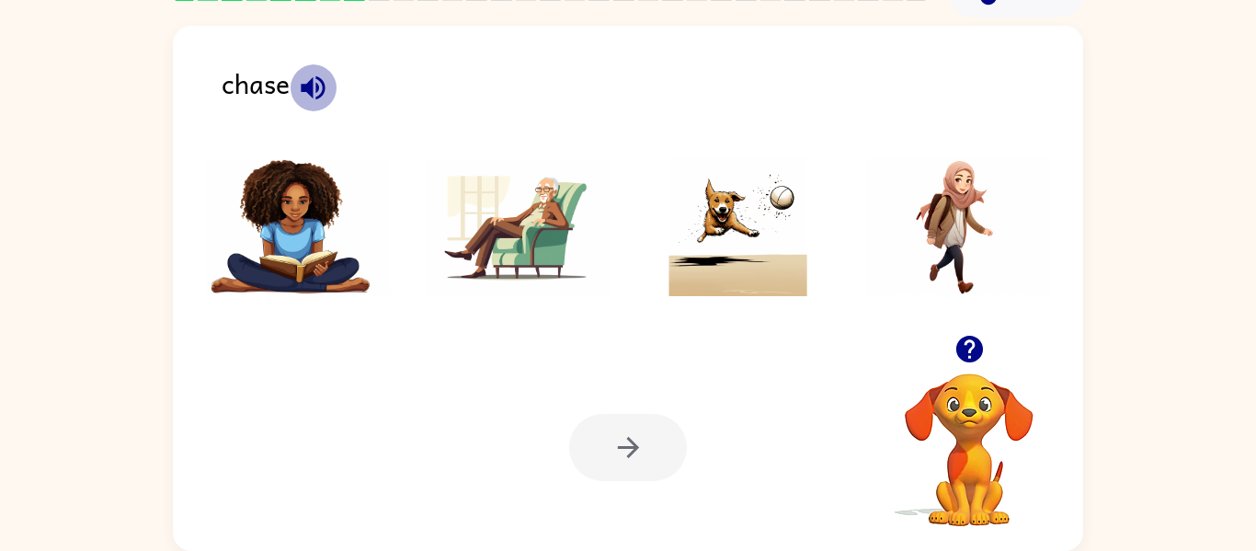
click at [314, 76] on icon "button" at bounding box center [313, 88] width 32 height 32
click at [777, 226] on img at bounding box center [739, 227] width 186 height 138
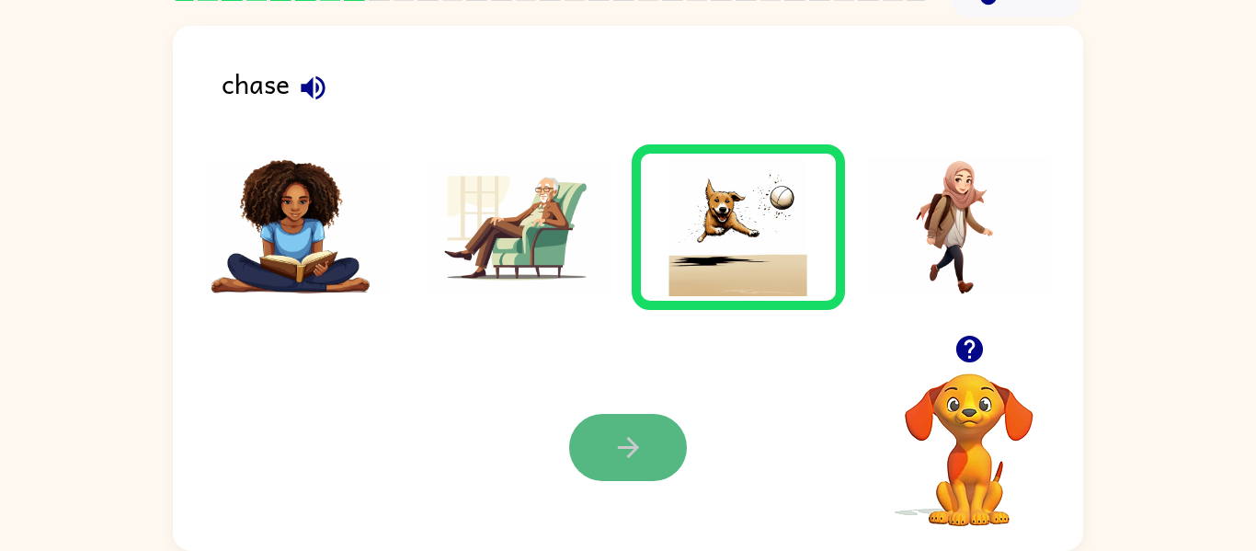
click at [642, 476] on button "button" at bounding box center [628, 447] width 118 height 67
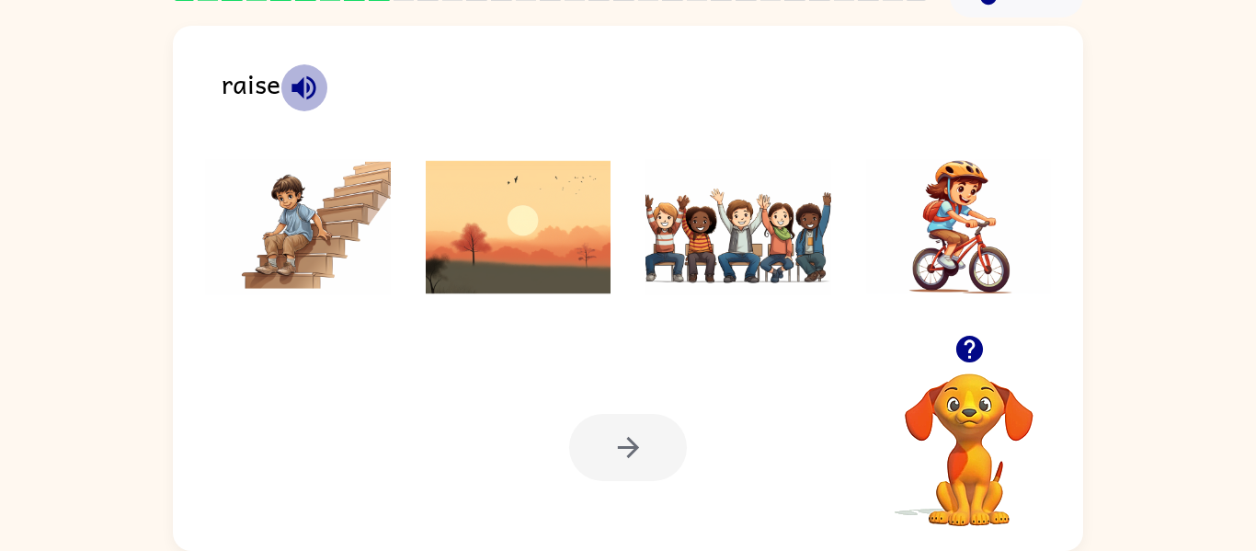
click at [298, 86] on icon "button" at bounding box center [303, 87] width 24 height 24
click at [711, 231] on img at bounding box center [739, 227] width 186 height 138
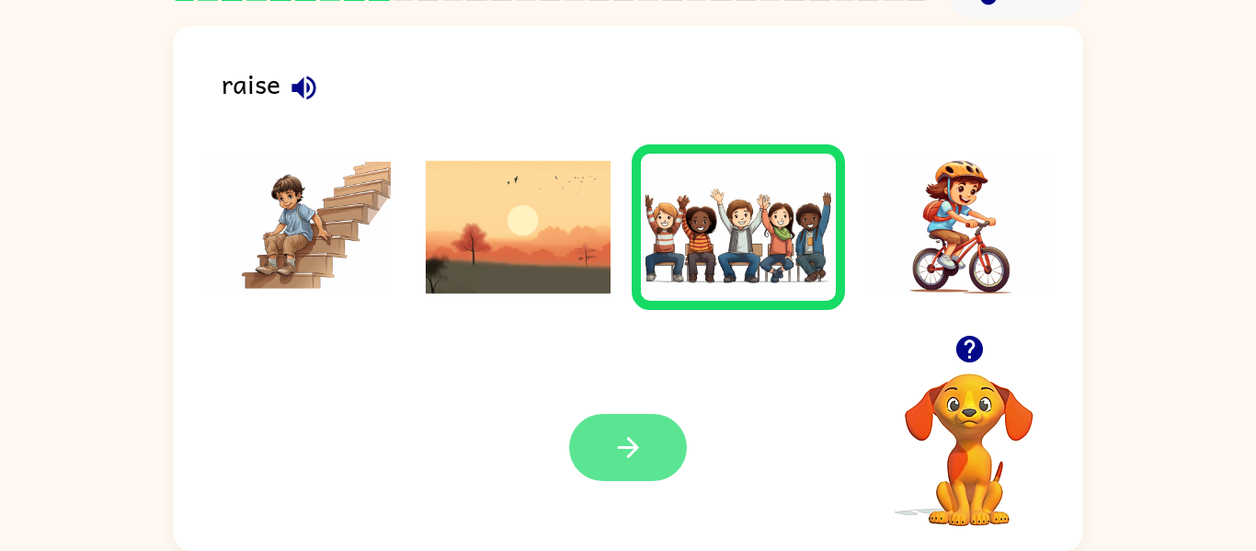
click at [612, 429] on button "button" at bounding box center [628, 447] width 118 height 67
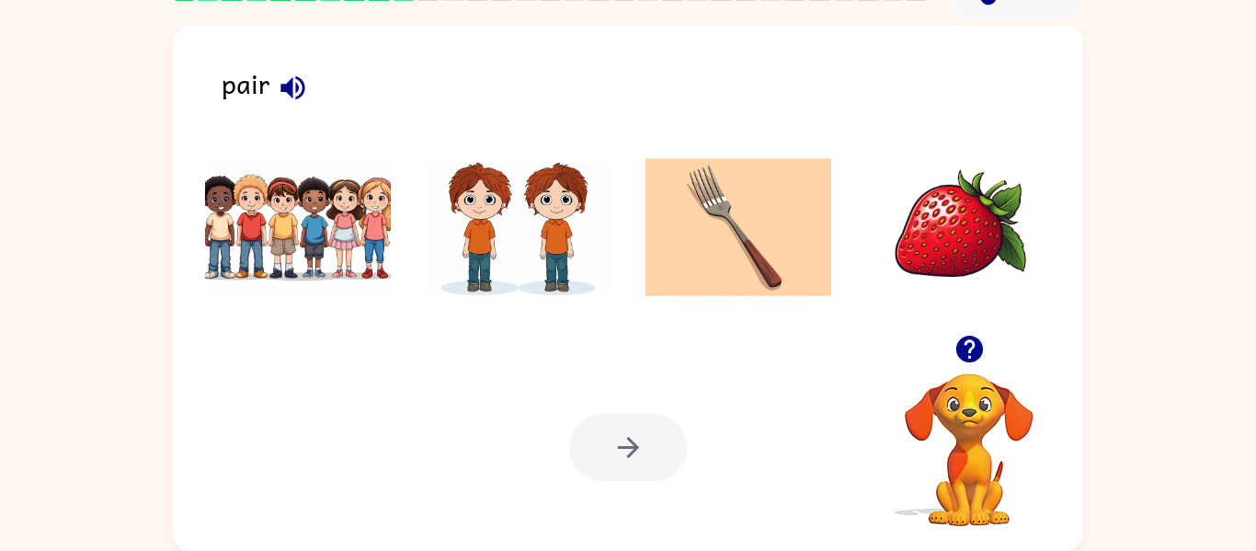
click at [244, 87] on div "pair" at bounding box center [653, 92] width 862 height 58
click at [295, 83] on icon "button" at bounding box center [292, 87] width 24 height 24
click at [354, 213] on img at bounding box center [298, 227] width 186 height 138
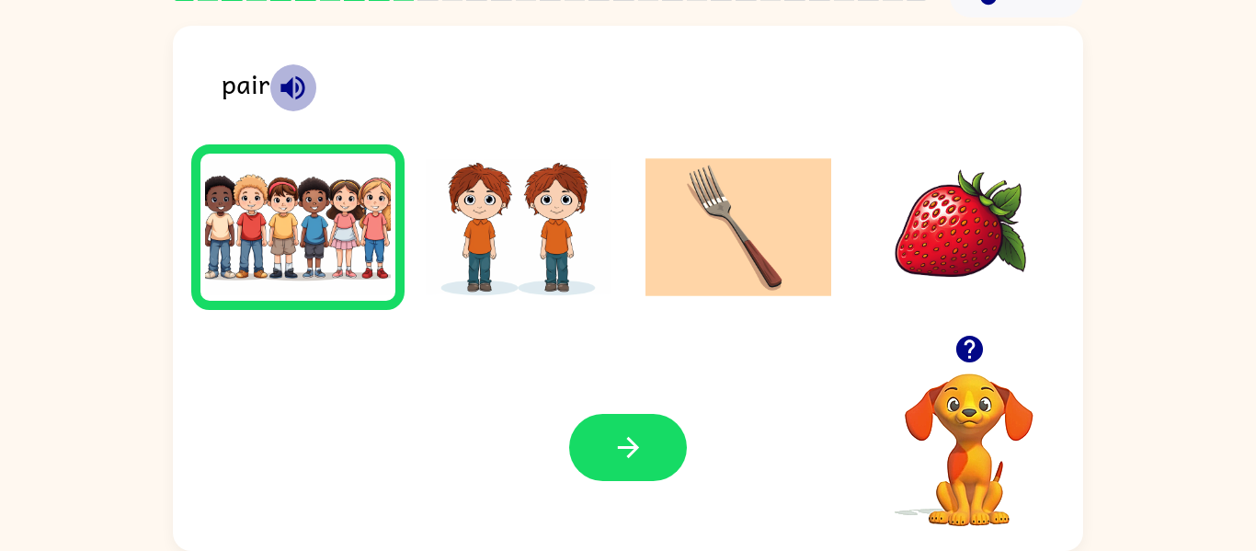
click at [291, 92] on icon "button" at bounding box center [292, 87] width 24 height 24
click at [253, 78] on div "pair" at bounding box center [653, 92] width 862 height 58
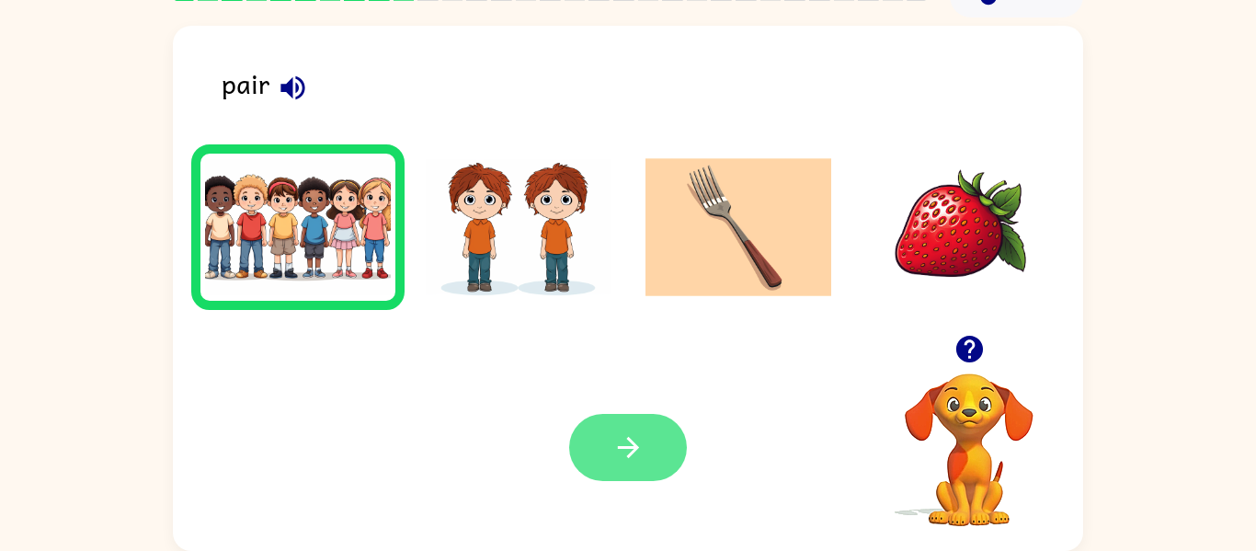
click at [601, 444] on button "button" at bounding box center [628, 447] width 118 height 67
